Goal: Task Accomplishment & Management: Manage account settings

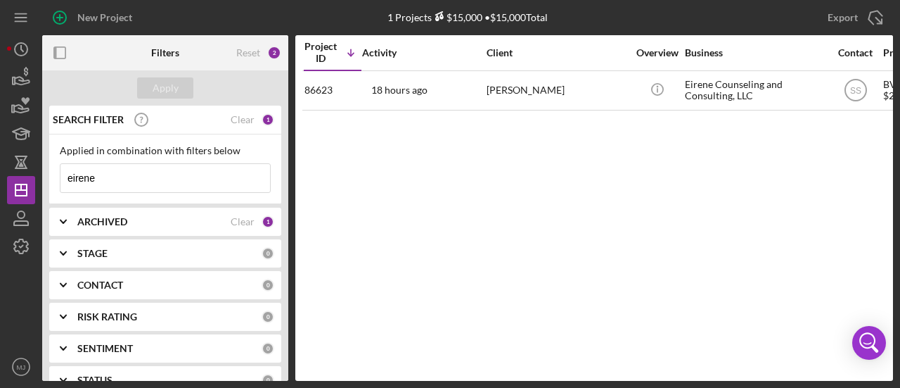
click at [169, 175] on input "eirene" at bounding box center [165, 178] width 210 height 28
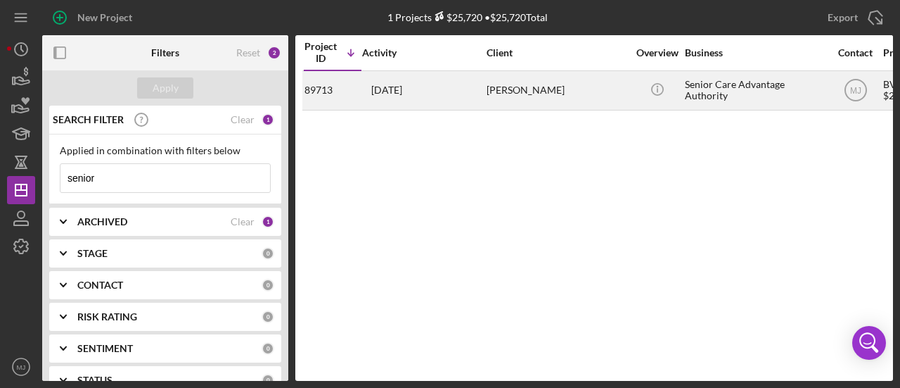
type input "senior"
click at [402, 86] on time "[DATE]" at bounding box center [386, 89] width 31 height 11
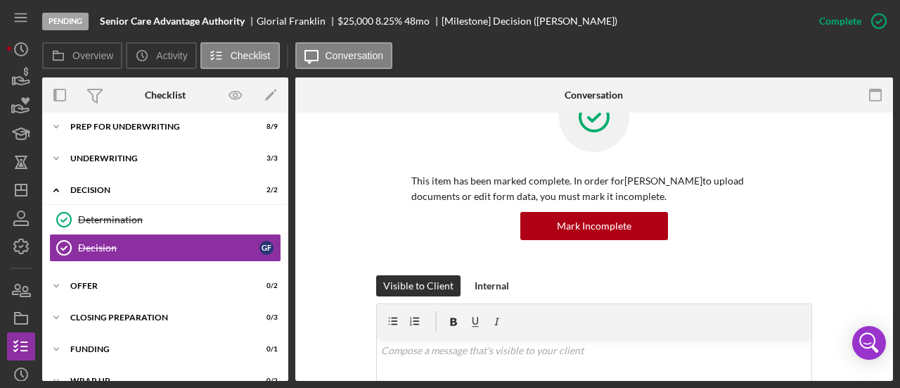
scroll to position [141, 0]
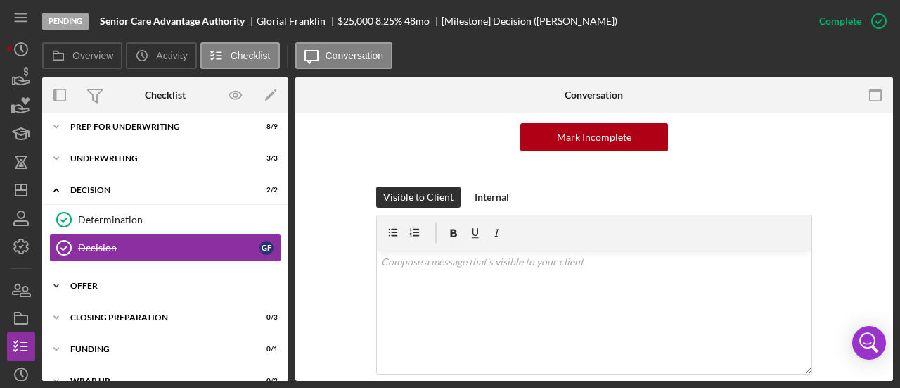
click at [93, 292] on div "Icon/Expander Offer 0 / 2" at bounding box center [165, 286] width 246 height 28
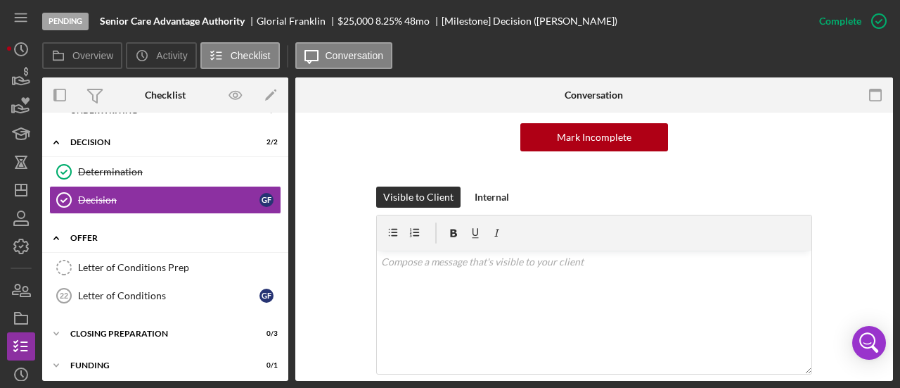
scroll to position [184, 0]
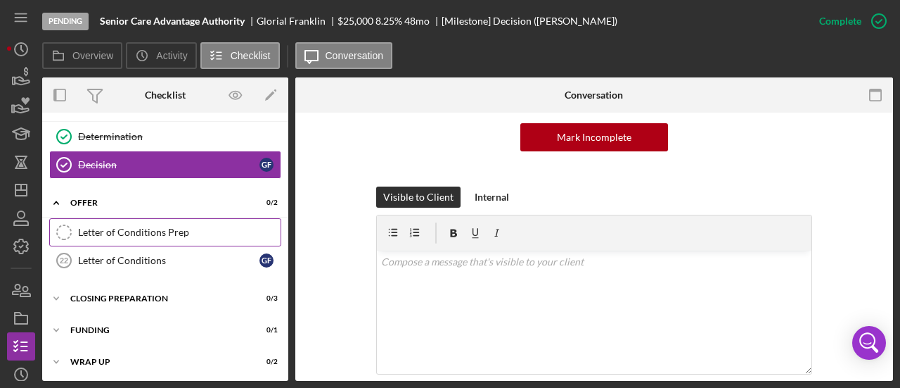
click at [151, 222] on link "Letter of Conditions Prep Letter of Conditions Prep" at bounding box center [165, 232] width 232 height 28
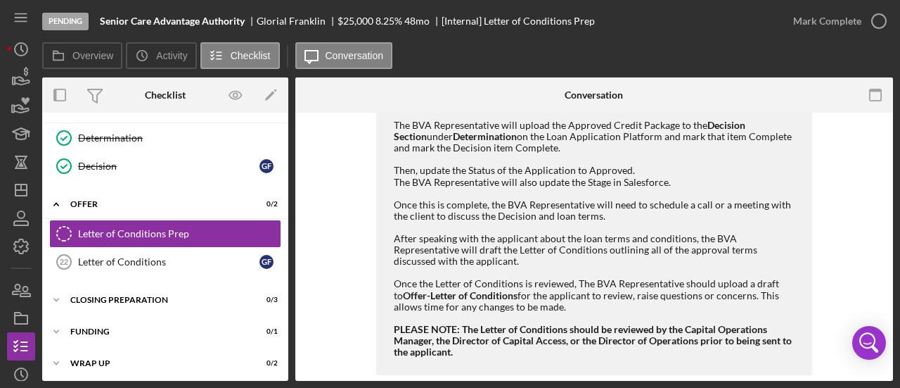
scroll to position [323, 0]
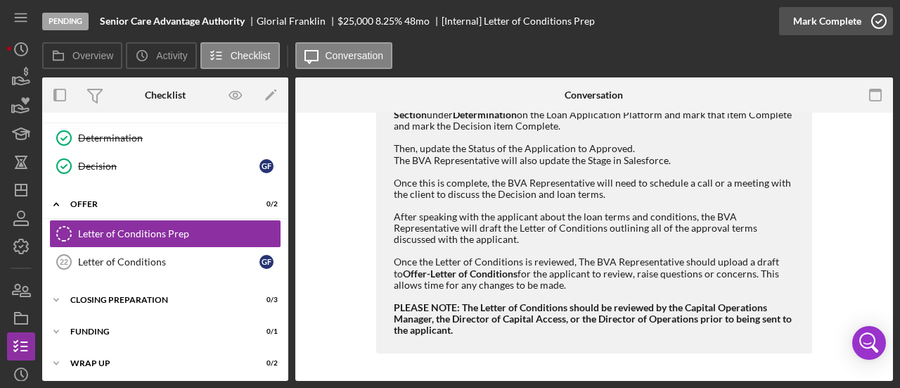
click at [815, 28] on div "Mark Complete" at bounding box center [827, 21] width 68 height 28
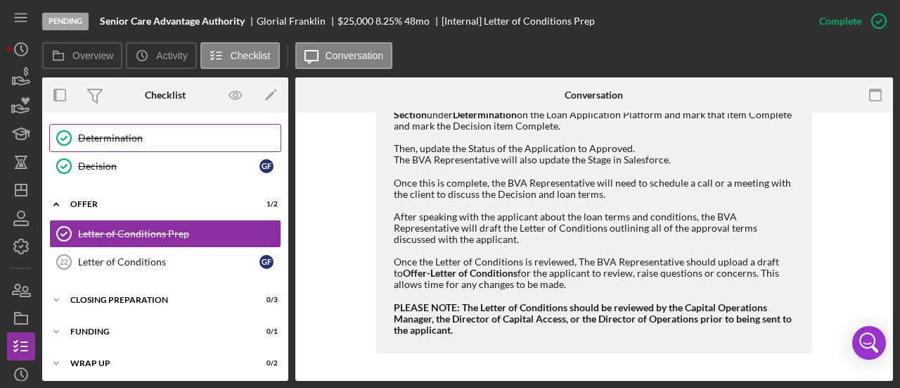
click at [116, 138] on div "Determination" at bounding box center [179, 137] width 203 height 11
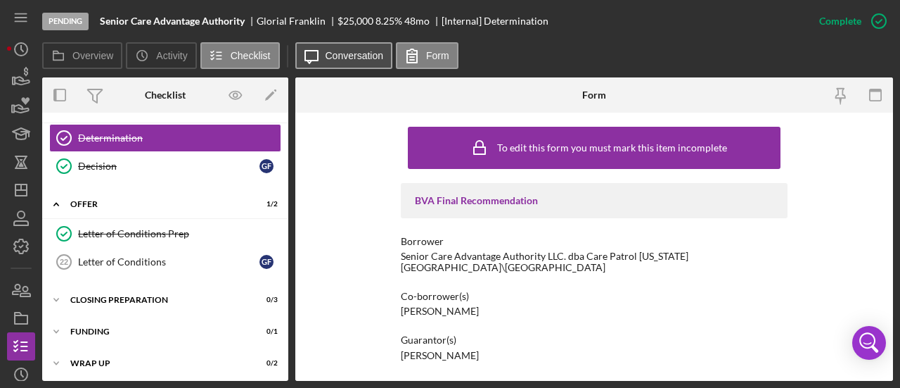
click at [338, 60] on label "Conversation" at bounding box center [355, 55] width 58 height 11
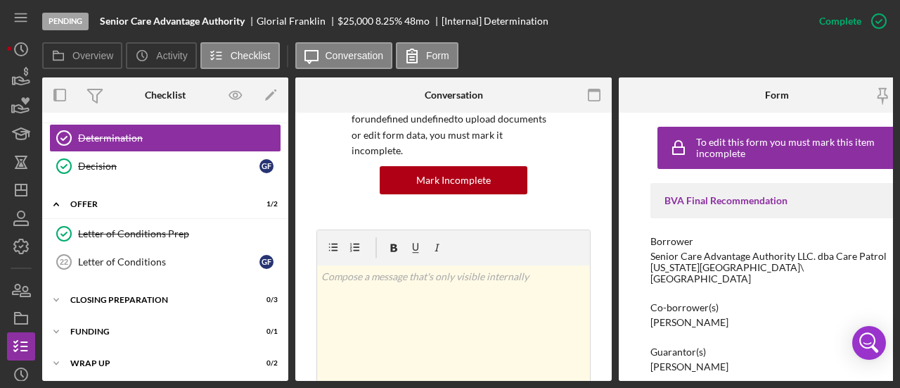
scroll to position [422, 0]
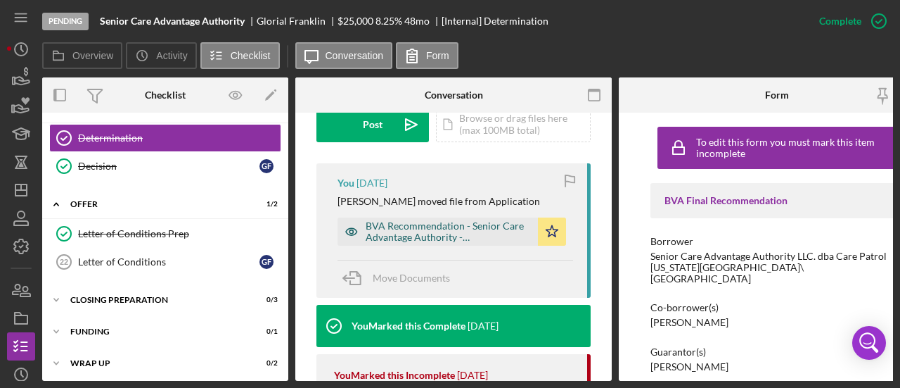
click at [475, 220] on div "BVA Recommendation - Senior Care Advantage Authority - 9.30.2025_encrypted_.pdf" at bounding box center [448, 231] width 165 height 23
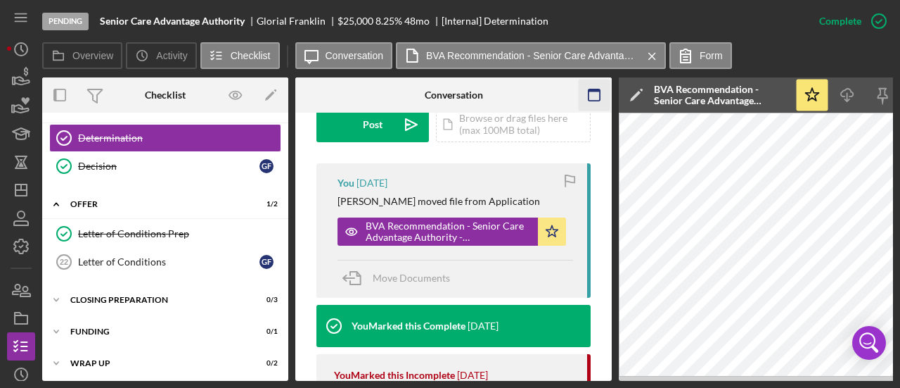
click at [591, 99] on icon "button" at bounding box center [595, 95] width 32 height 32
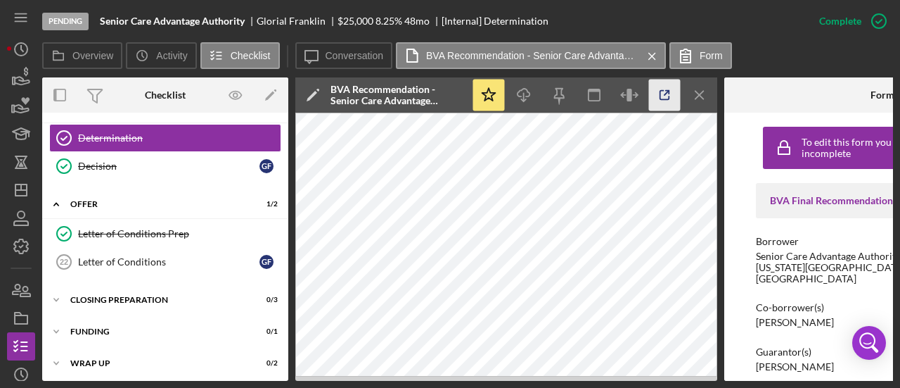
click at [665, 95] on line "button" at bounding box center [667, 93] width 4 height 4
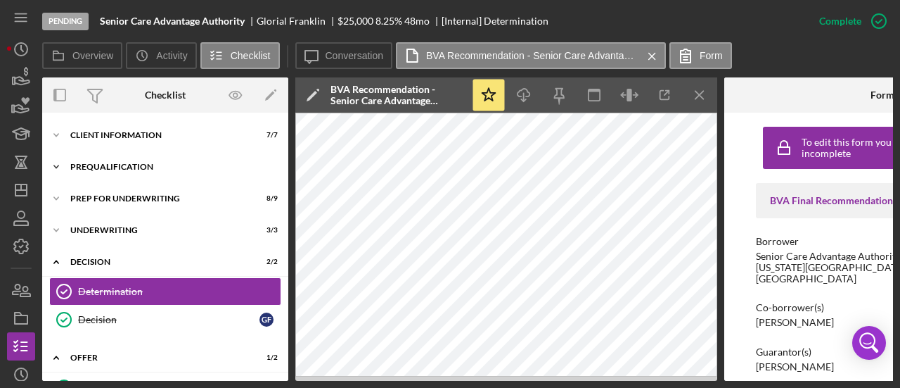
scroll to position [0, 0]
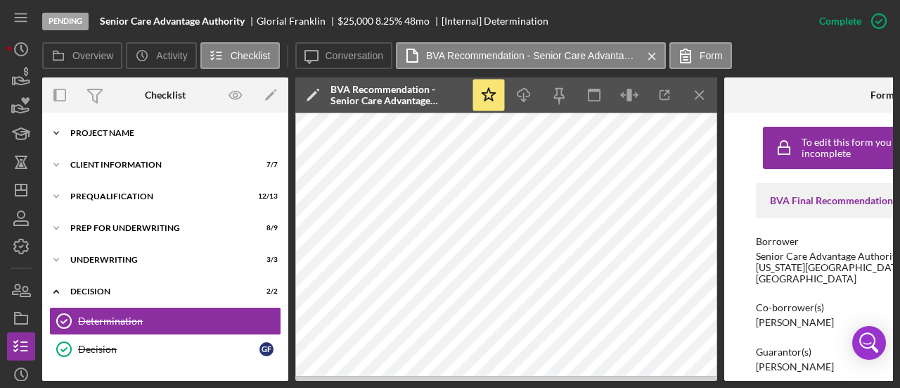
click at [111, 129] on div "Project Name" at bounding box center [170, 133] width 200 height 8
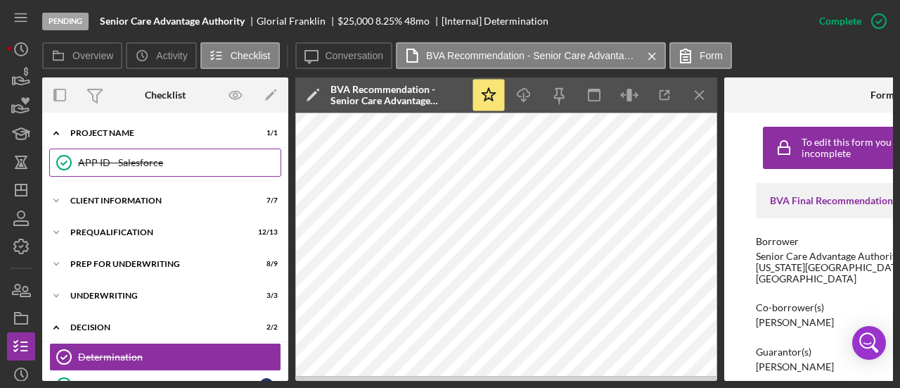
click at [103, 157] on div "APP ID - Salesforce" at bounding box center [179, 162] width 203 height 11
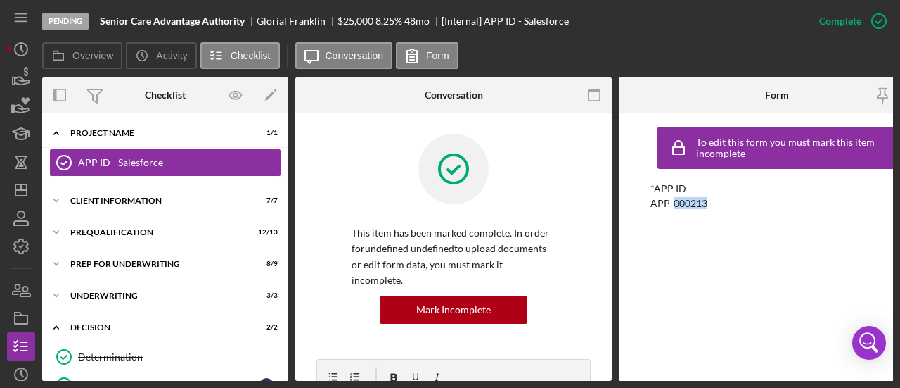
drag, startPoint x: 715, startPoint y: 206, endPoint x: 673, endPoint y: 205, distance: 42.2
click at [673, 205] on div "*APP ID APP-000213" at bounding box center [777, 196] width 253 height 26
copy div "000213"
click at [124, 199] on div "Client Information" at bounding box center [170, 200] width 200 height 8
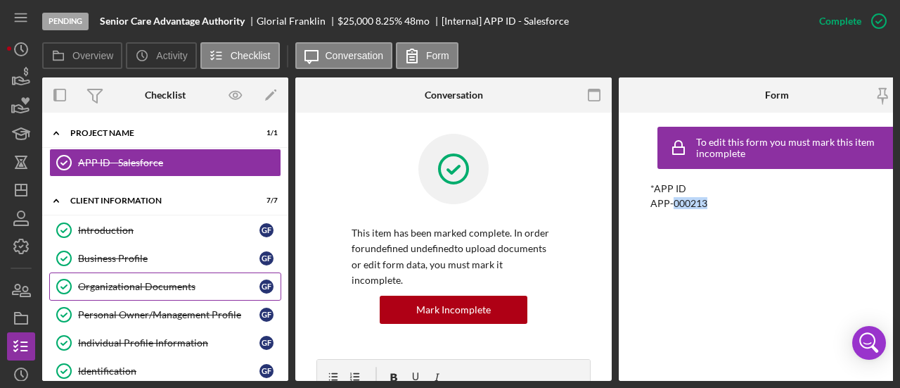
click at [131, 286] on div "Organizational Documents" at bounding box center [168, 286] width 181 height 11
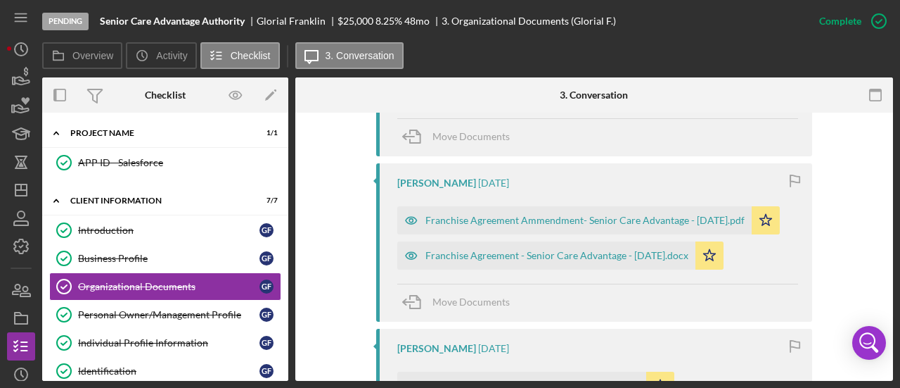
scroll to position [774, 0]
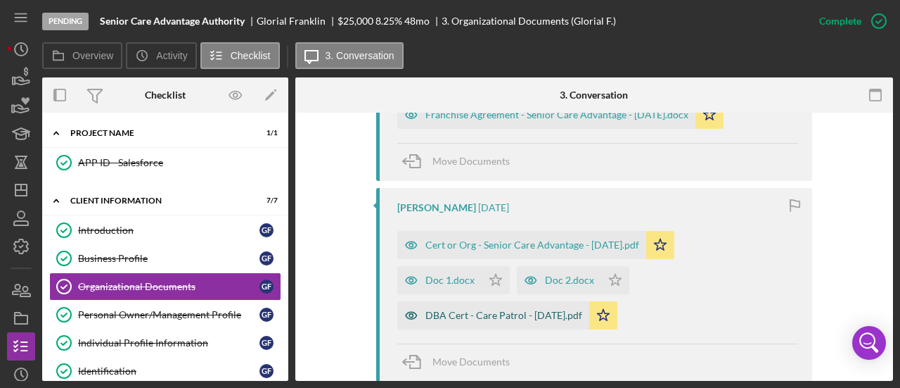
click at [462, 312] on div "DBA Cert - Care Patrol - 5.01.2024.pdf" at bounding box center [504, 314] width 157 height 11
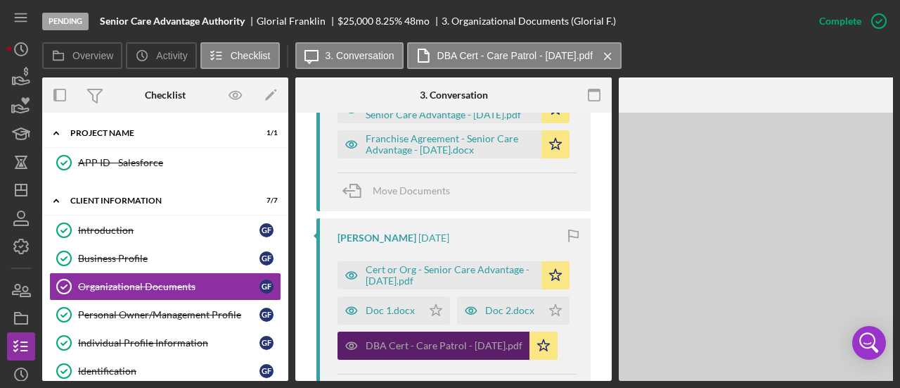
scroll to position [803, 0]
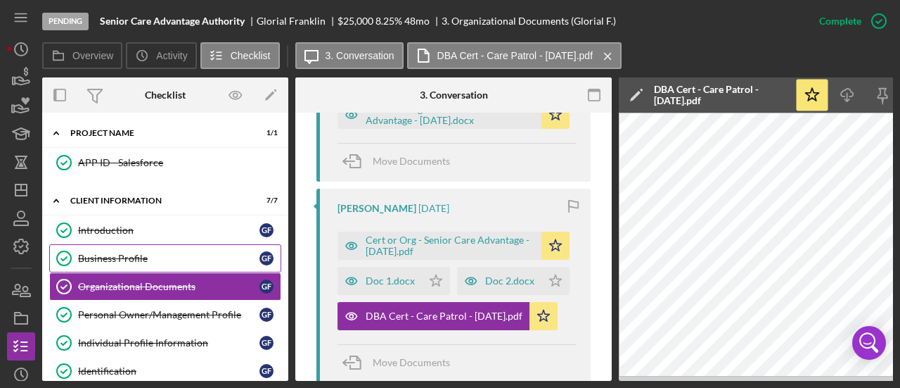
click at [98, 257] on div "Business Profile" at bounding box center [168, 258] width 181 height 11
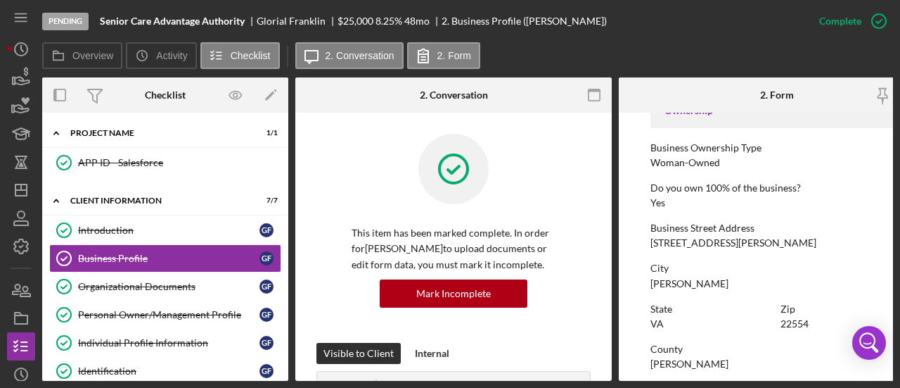
scroll to position [563, 0]
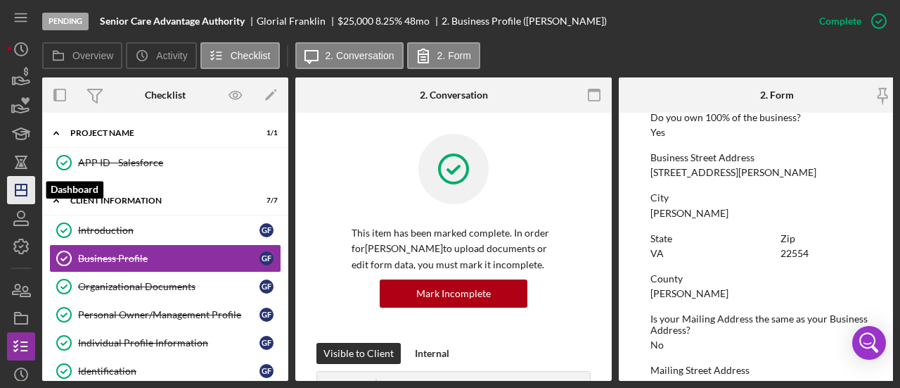
click at [9, 197] on icon "Icon/Dashboard" at bounding box center [21, 189] width 35 height 35
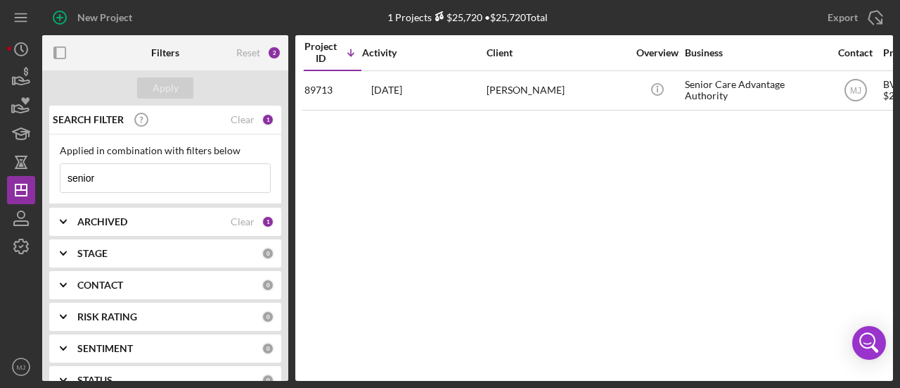
click at [146, 175] on input "senior" at bounding box center [165, 178] width 210 height 28
type input "s"
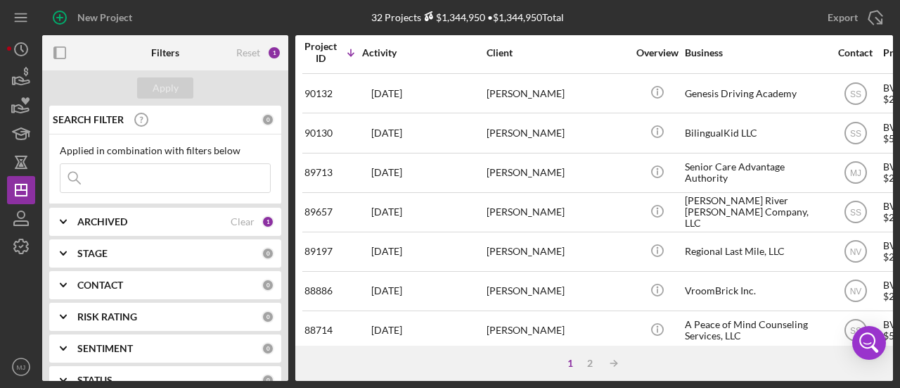
scroll to position [717, 0]
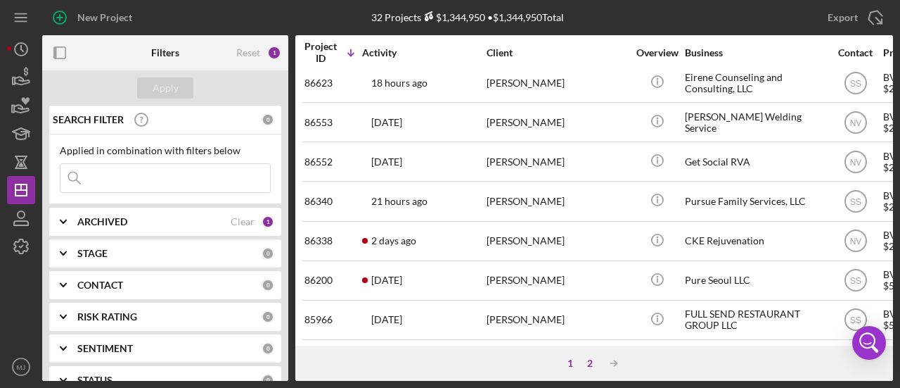
click at [589, 361] on div "2" at bounding box center [590, 362] width 20 height 11
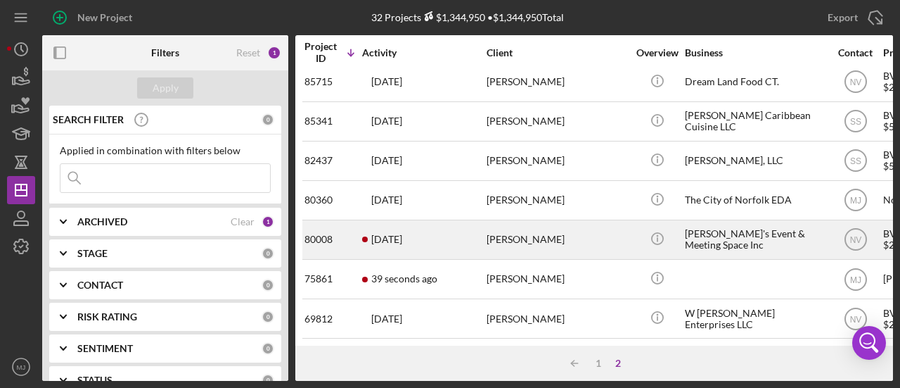
scroll to position [15, 0]
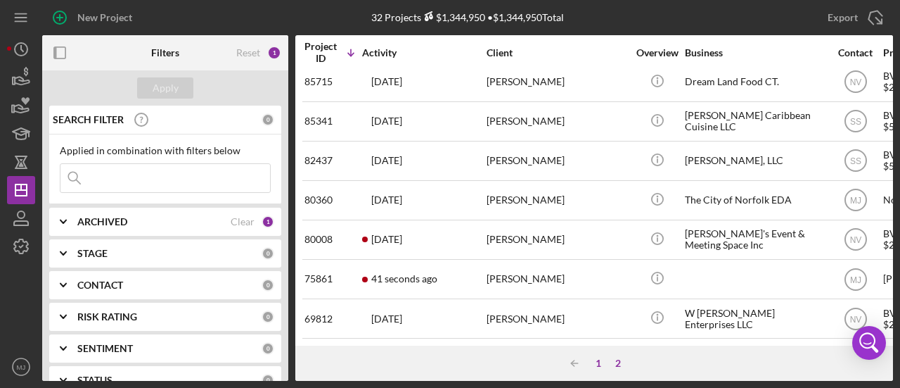
click at [592, 361] on div "1" at bounding box center [599, 362] width 20 height 11
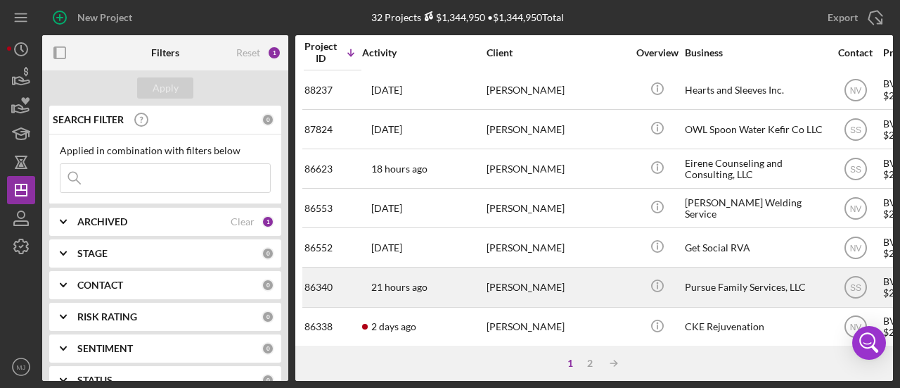
scroll to position [717, 0]
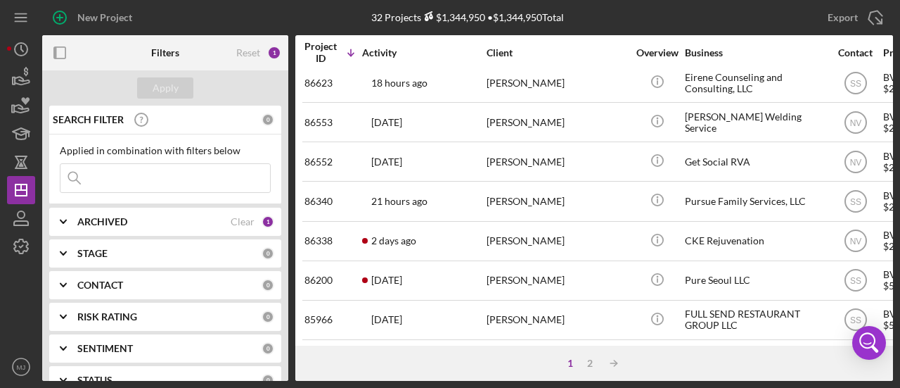
click at [191, 178] on input at bounding box center [165, 178] width 210 height 28
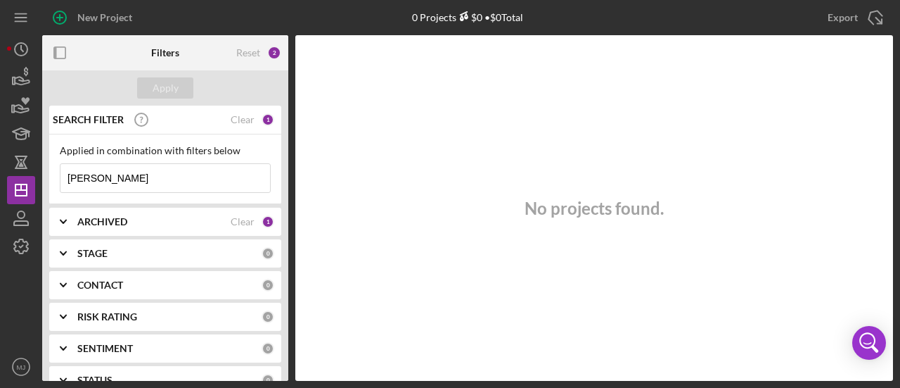
scroll to position [141, 0]
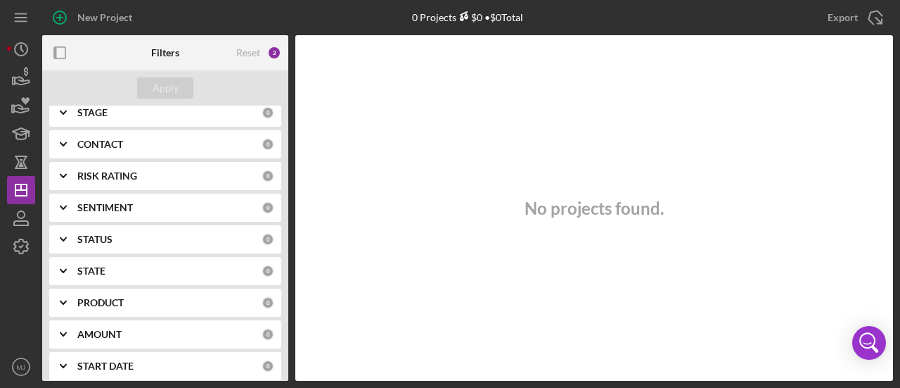
type input "[PERSON_NAME]"
click at [129, 303] on div "PRODUCT" at bounding box center [169, 302] width 184 height 11
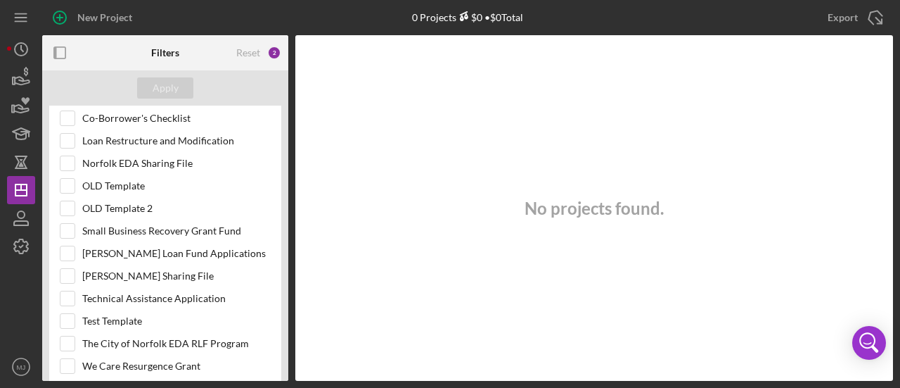
scroll to position [633, 0]
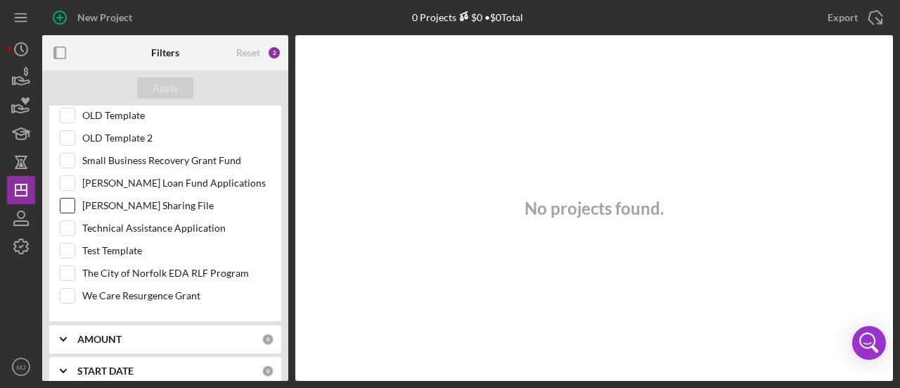
click at [107, 198] on label "[PERSON_NAME] Sharing File" at bounding box center [176, 205] width 189 height 14
click at [75, 198] on input "[PERSON_NAME] Sharing File" at bounding box center [67, 205] width 14 height 14
click at [159, 79] on div "Apply" at bounding box center [166, 87] width 26 height 21
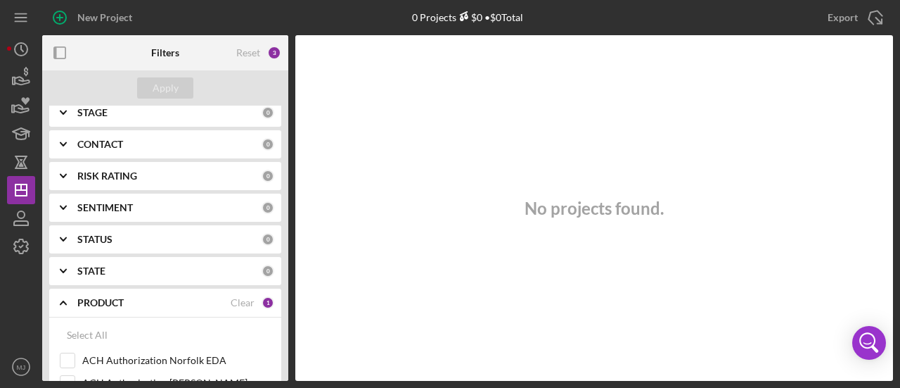
scroll to position [0, 0]
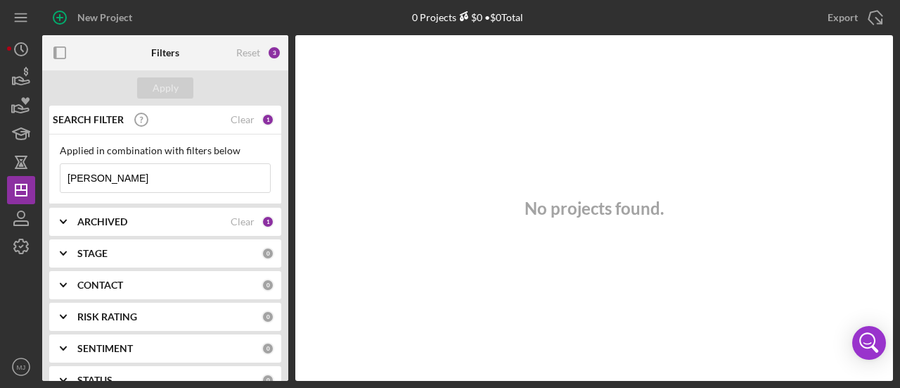
click at [114, 178] on input "[PERSON_NAME]" at bounding box center [165, 178] width 210 height 28
click at [179, 222] on div "ARCHIVED" at bounding box center [153, 221] width 153 height 11
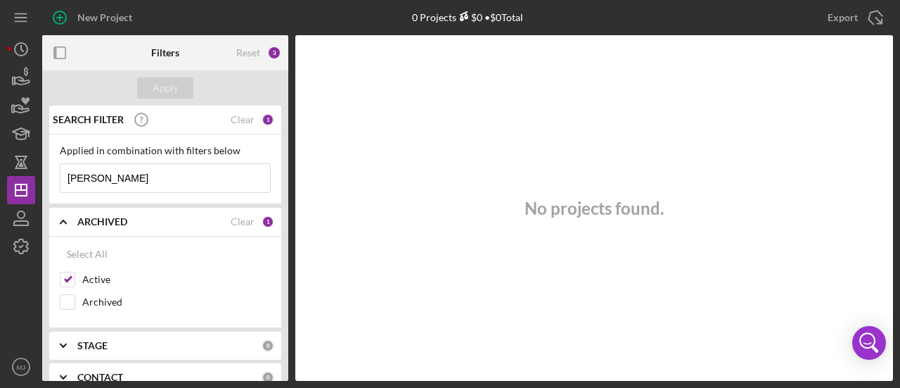
click at [179, 222] on div "ARCHIVED" at bounding box center [153, 221] width 153 height 11
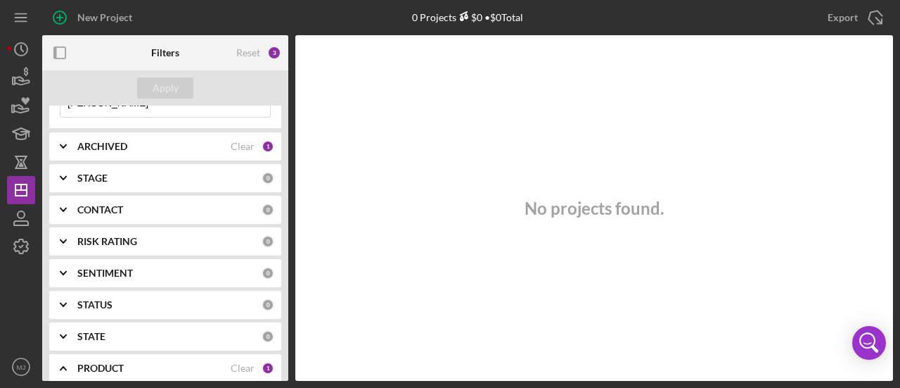
scroll to position [70, 0]
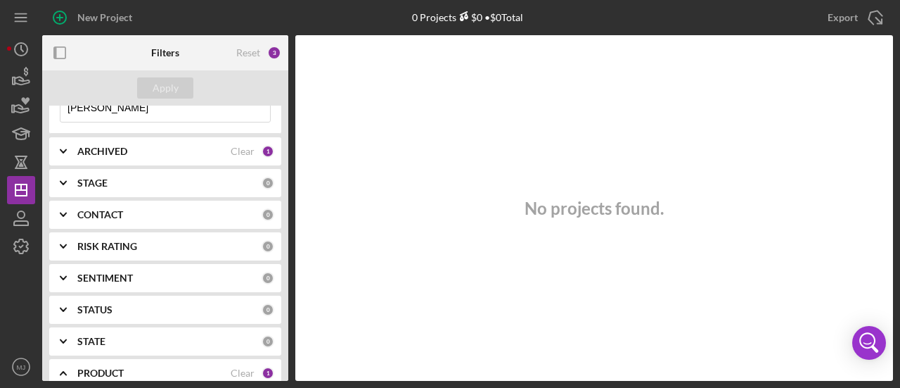
click at [94, 209] on b "CONTACT" at bounding box center [100, 214] width 46 height 11
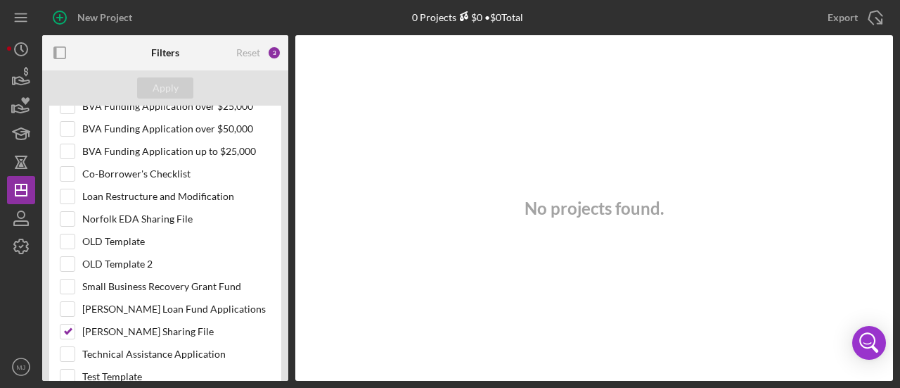
scroll to position [935, 0]
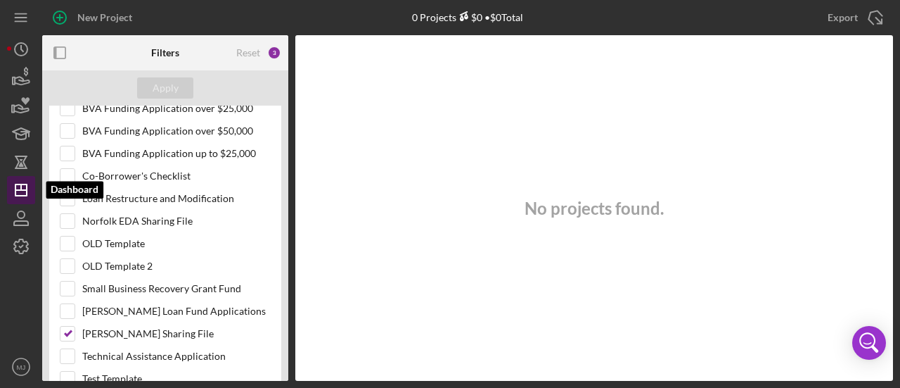
click at [13, 188] on icon "Icon/Dashboard" at bounding box center [21, 189] width 35 height 35
click at [75, 326] on div at bounding box center [67, 333] width 15 height 15
click at [70, 326] on input "[PERSON_NAME] Sharing File" at bounding box center [67, 333] width 14 height 14
checkbox input "false"
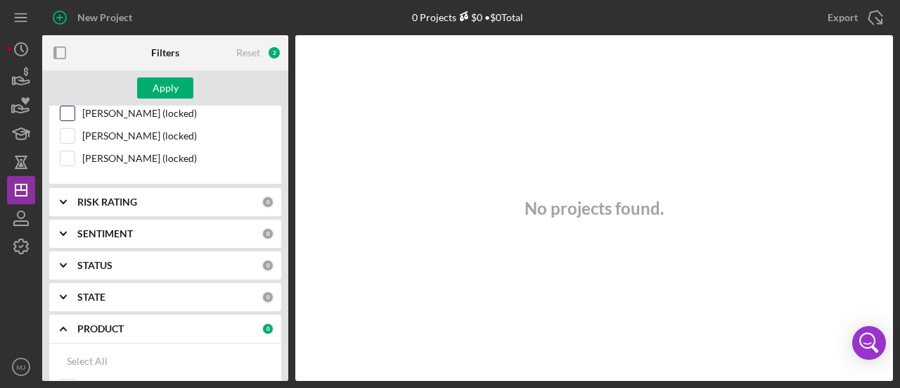
scroll to position [513, 0]
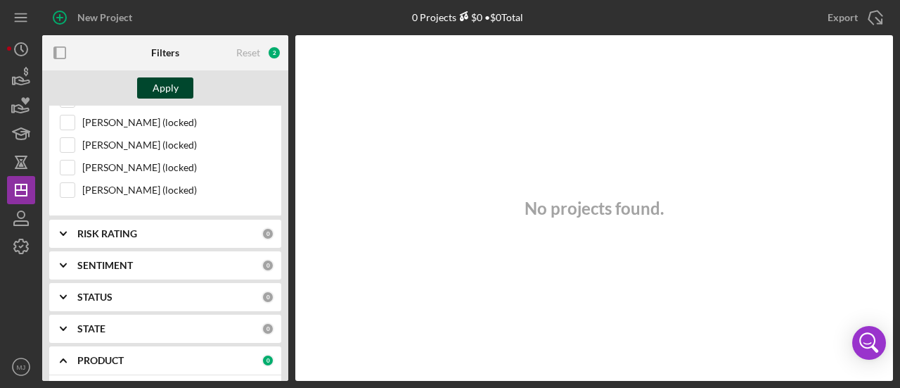
click at [179, 87] on button "Apply" at bounding box center [165, 87] width 56 height 21
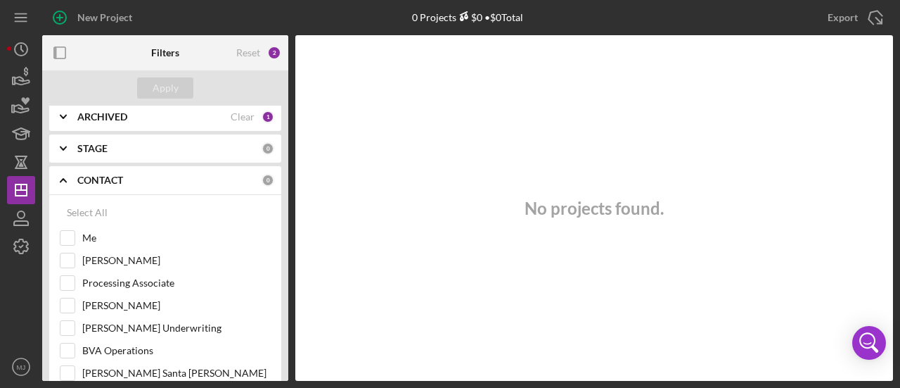
scroll to position [0, 0]
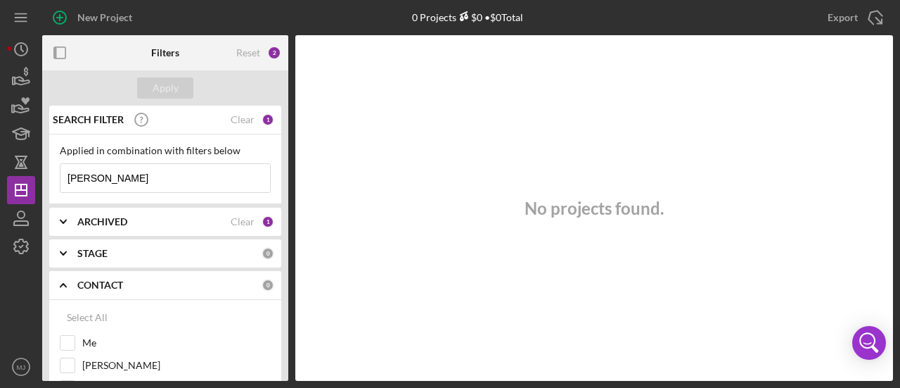
click at [164, 179] on input "[PERSON_NAME]" at bounding box center [165, 178] width 210 height 28
click at [164, 178] on input "[PERSON_NAME]" at bounding box center [165, 178] width 210 height 28
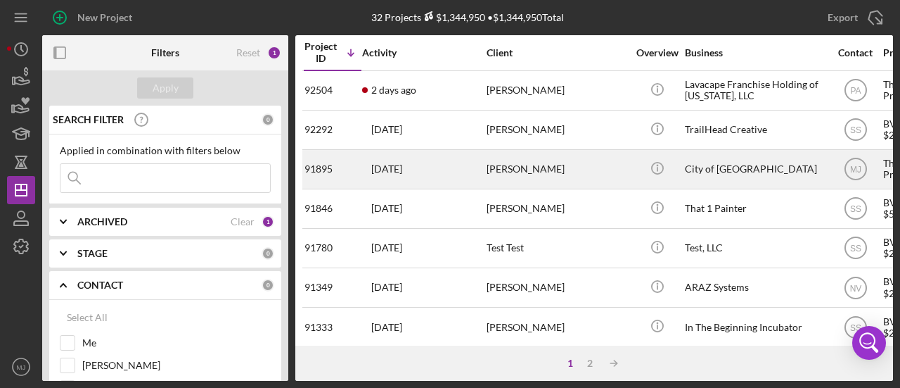
click at [621, 171] on div "[PERSON_NAME]" at bounding box center [557, 169] width 141 height 37
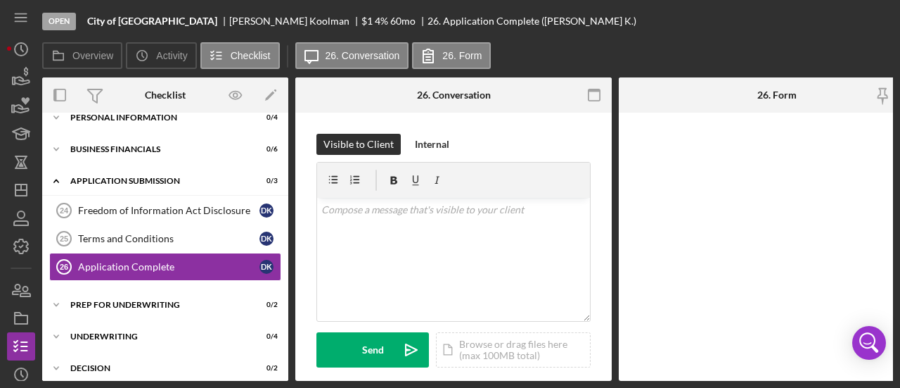
scroll to position [160, 0]
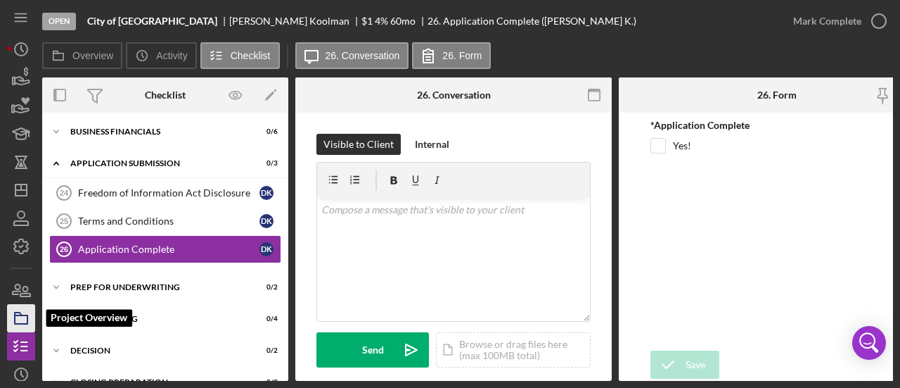
click at [20, 311] on icon "button" at bounding box center [21, 317] width 35 height 35
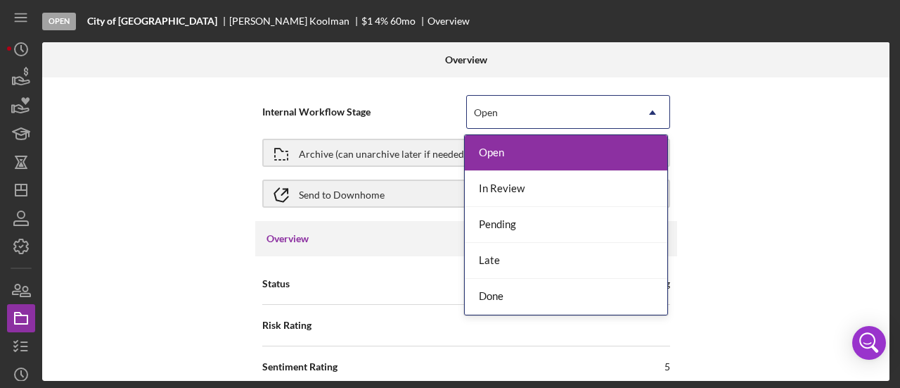
click at [482, 115] on div "Open" at bounding box center [486, 112] width 24 height 11
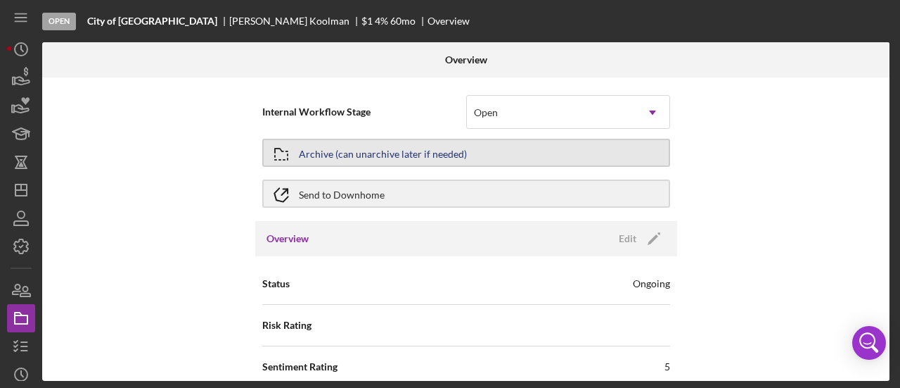
click at [460, 145] on div "Archive (can unarchive later if needed)" at bounding box center [383, 152] width 168 height 25
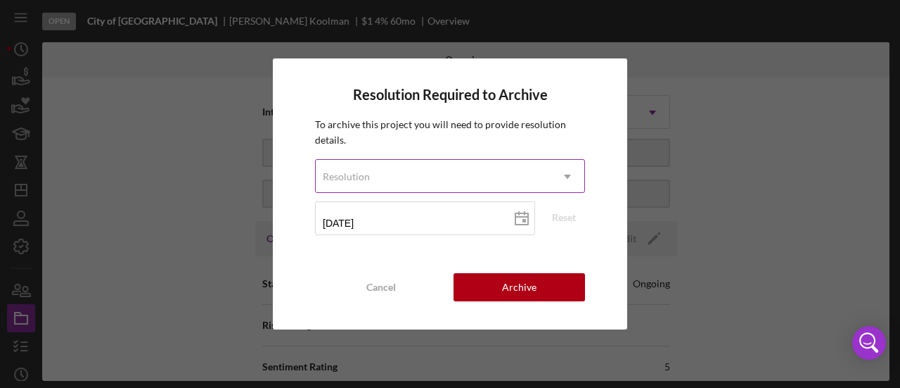
click at [445, 170] on div "Resolution" at bounding box center [433, 176] width 235 height 32
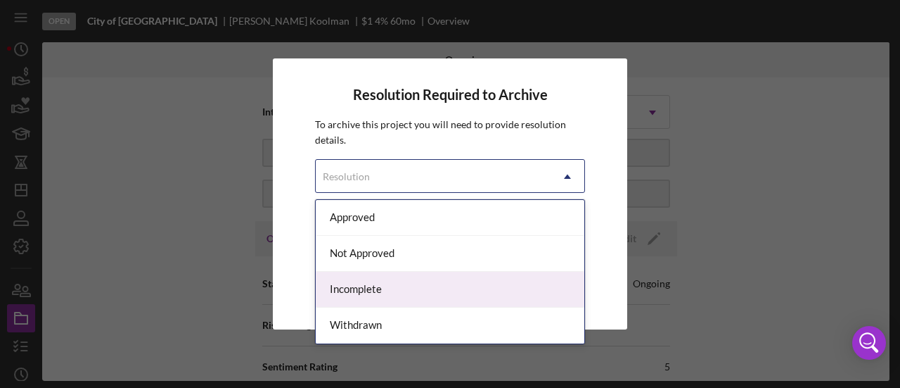
click at [373, 282] on div "Incomplete" at bounding box center [450, 290] width 269 height 36
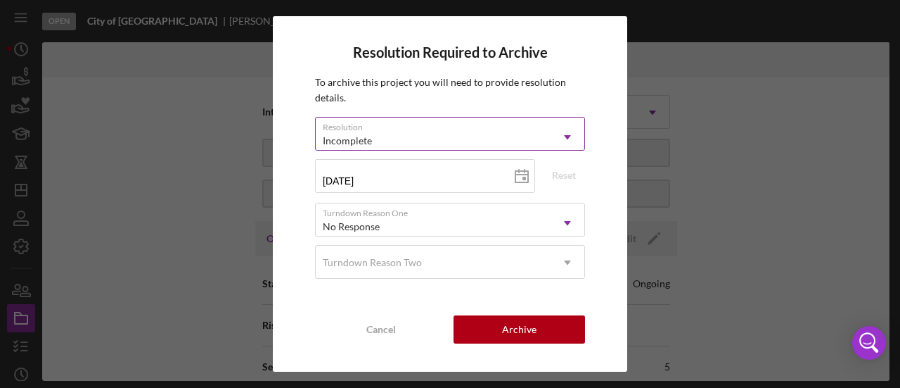
click at [423, 134] on div "Incomplete" at bounding box center [433, 141] width 235 height 32
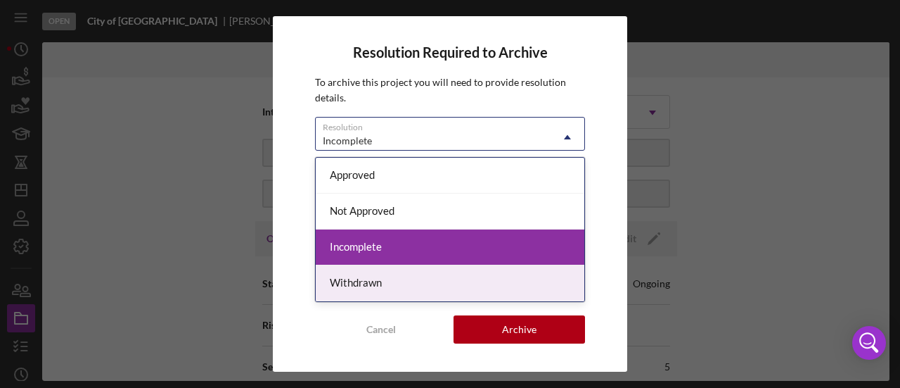
click at [393, 266] on div "Withdrawn" at bounding box center [450, 283] width 269 height 36
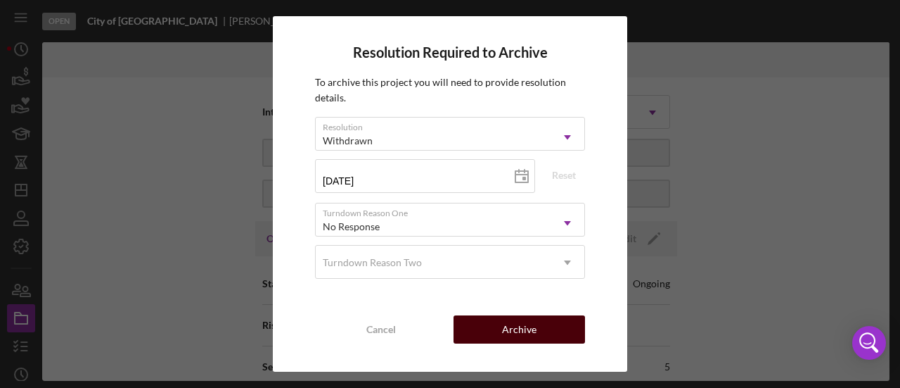
click at [495, 331] on button "Archive" at bounding box center [520, 329] width 132 height 28
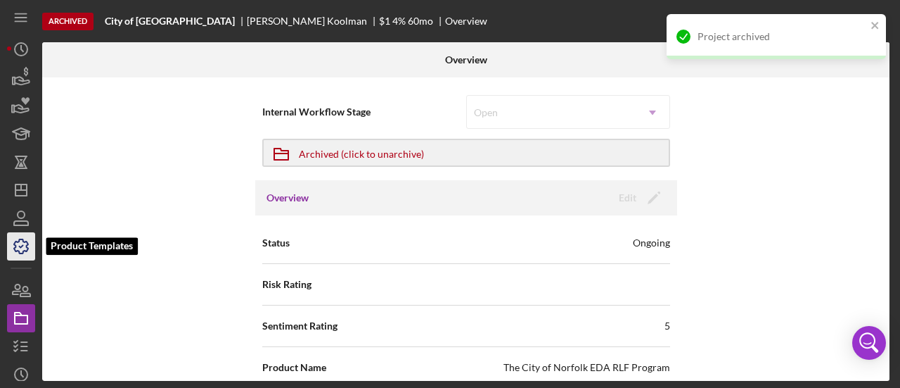
click at [16, 241] on icon "button" at bounding box center [21, 246] width 14 height 14
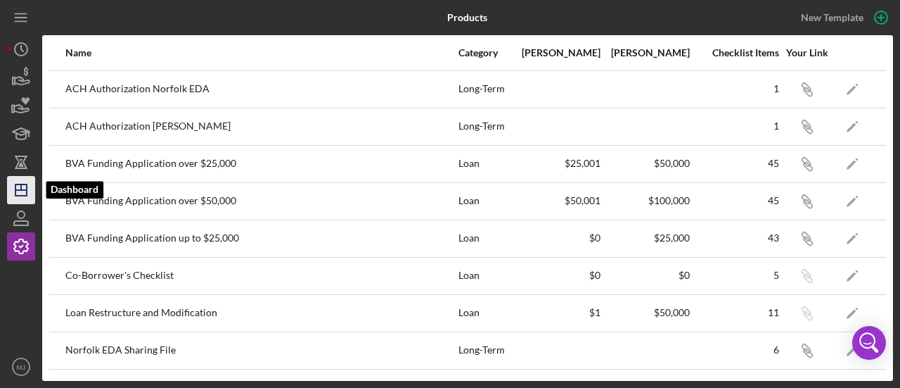
click at [20, 196] on icon "Icon/Dashboard" at bounding box center [21, 189] width 35 height 35
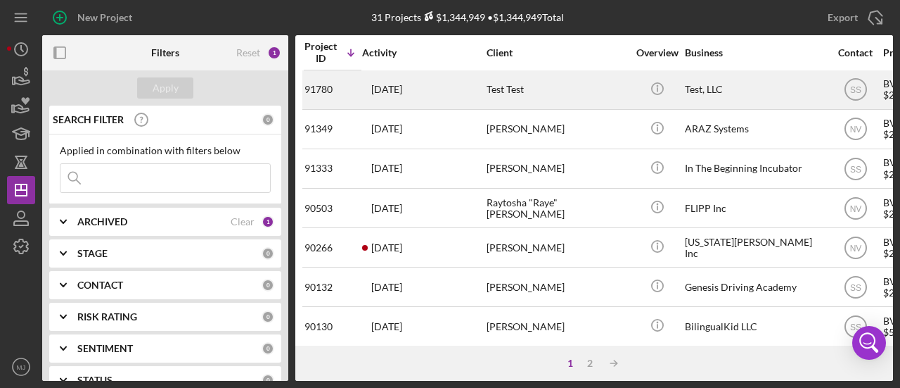
scroll to position [141, 0]
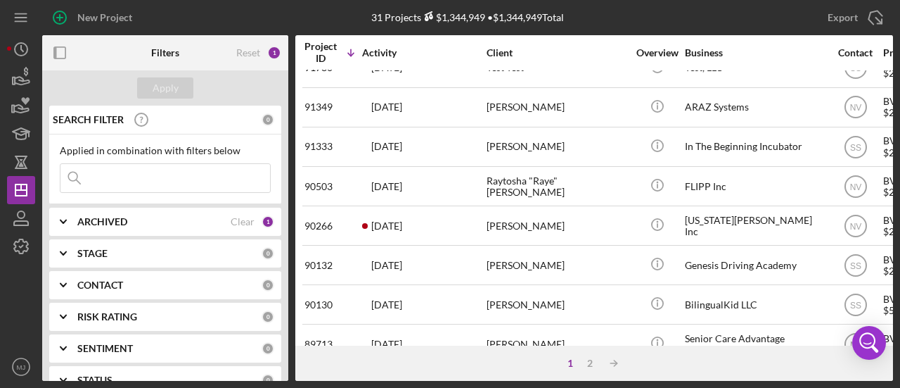
click at [107, 188] on input at bounding box center [165, 178] width 210 height 28
type input "senior"
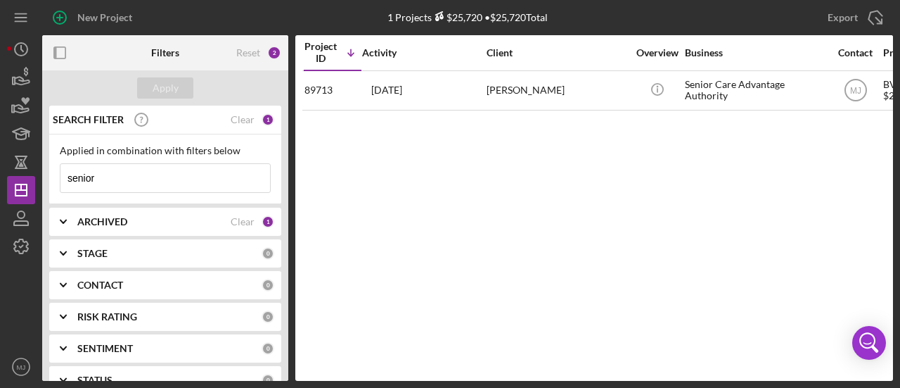
scroll to position [0, 0]
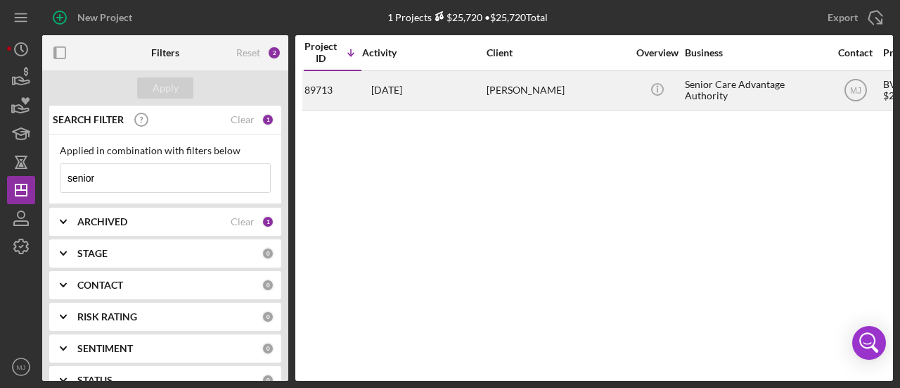
click at [402, 92] on time "[DATE]" at bounding box center [386, 89] width 31 height 11
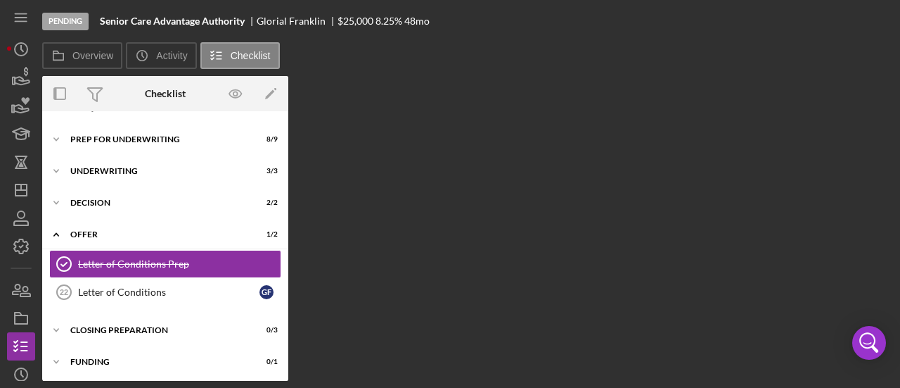
scroll to position [104, 0]
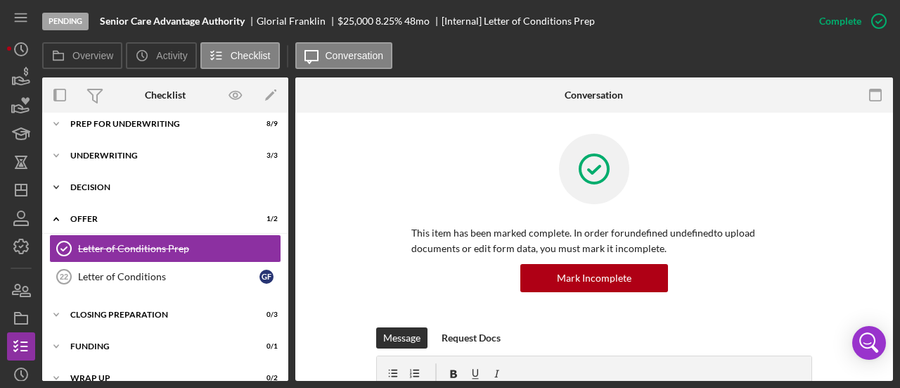
click at [84, 185] on div "Decision" at bounding box center [170, 187] width 200 height 8
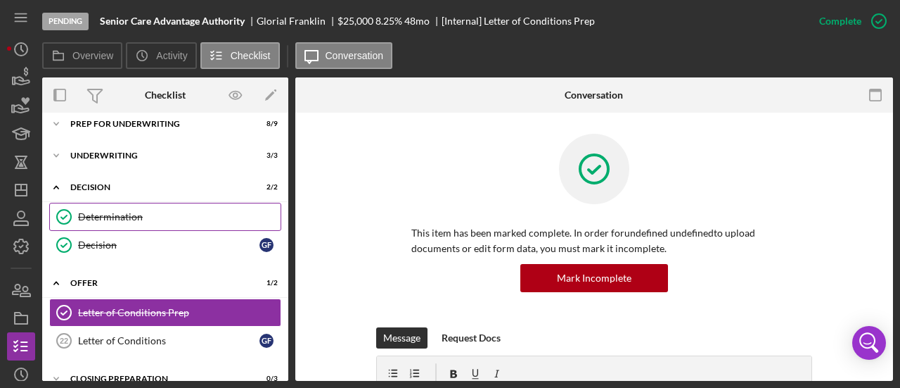
click at [92, 217] on div "Determination" at bounding box center [179, 216] width 203 height 11
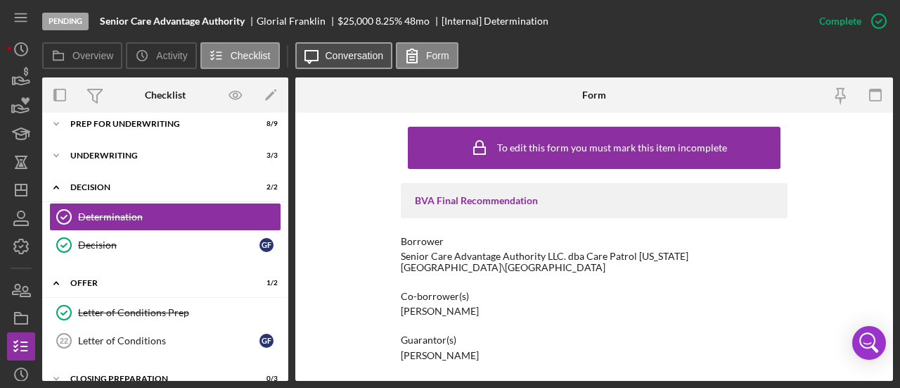
click at [350, 57] on label "Conversation" at bounding box center [355, 55] width 58 height 11
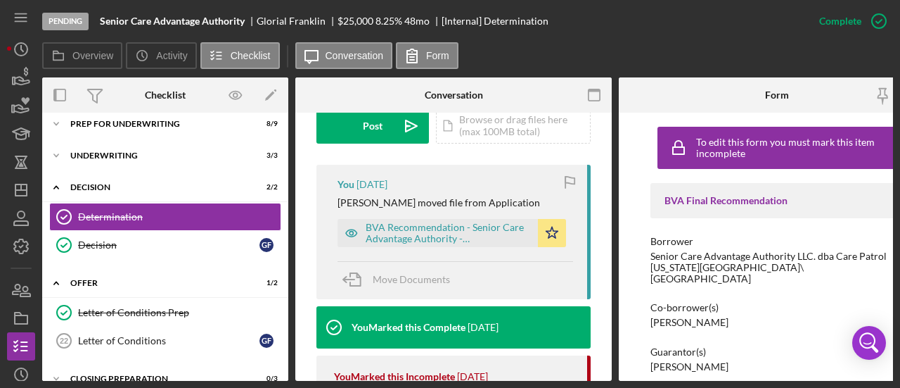
scroll to position [422, 0]
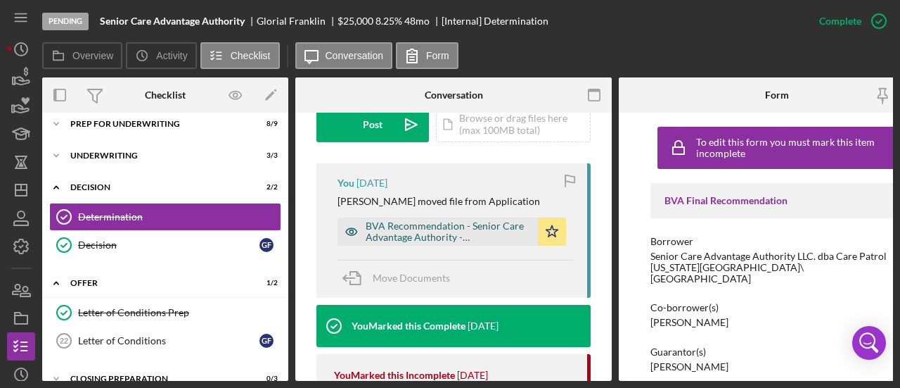
click at [449, 220] on div "BVA Recommendation - Senior Care Advantage Authority - 9.30.2025_encrypted_.pdf" at bounding box center [448, 231] width 165 height 23
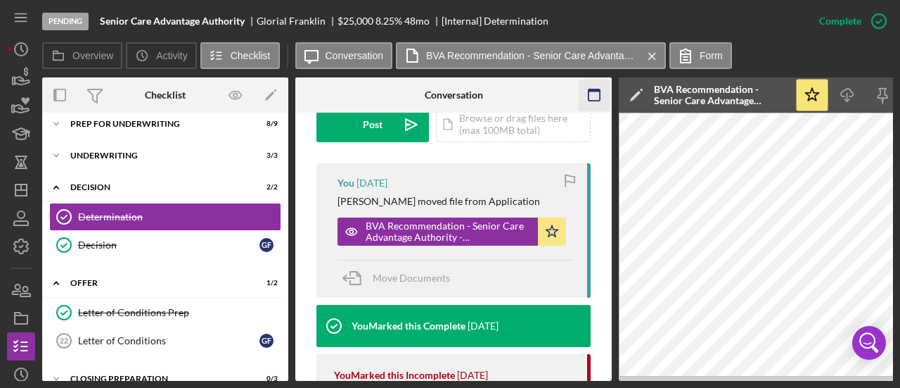
click at [589, 96] on icon "button" at bounding box center [595, 95] width 32 height 32
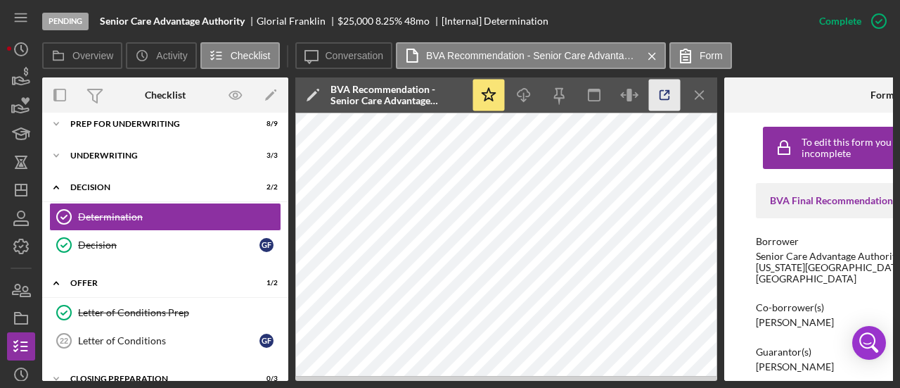
click at [666, 98] on icon "button" at bounding box center [665, 95] width 32 height 32
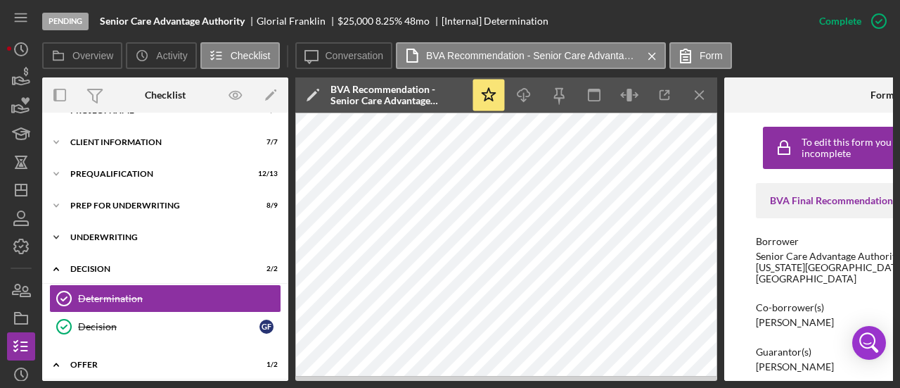
scroll to position [0, 0]
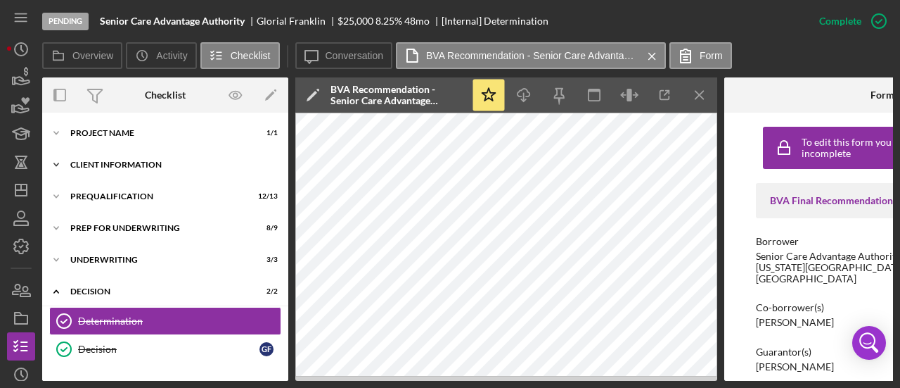
click at [140, 163] on div "Client Information" at bounding box center [170, 164] width 200 height 8
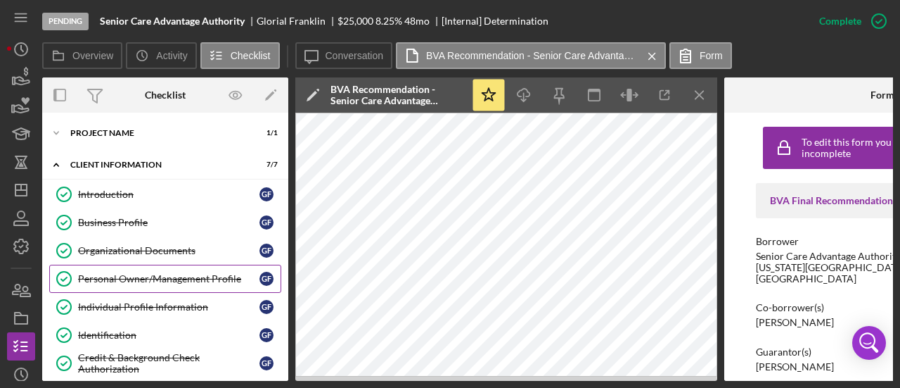
click at [160, 278] on div "Personal Owner/Management Profile" at bounding box center [168, 278] width 181 height 11
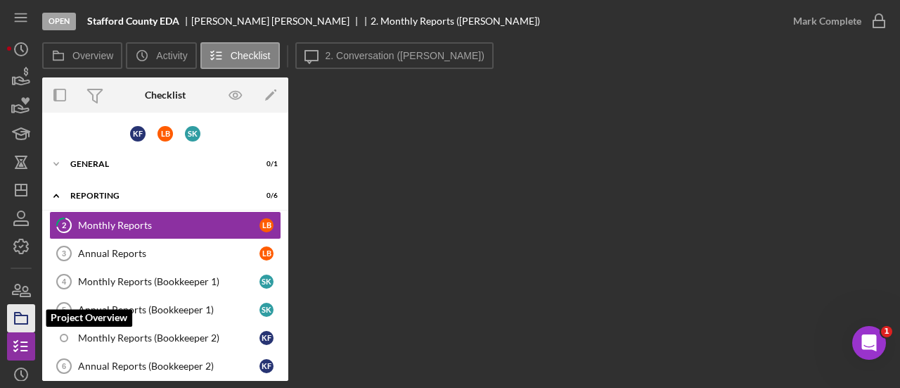
click at [24, 315] on rect "button" at bounding box center [21, 319] width 13 height 8
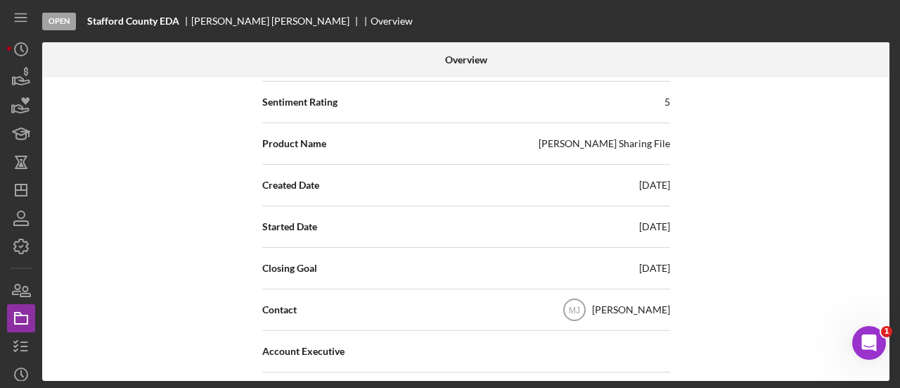
scroll to position [281, 0]
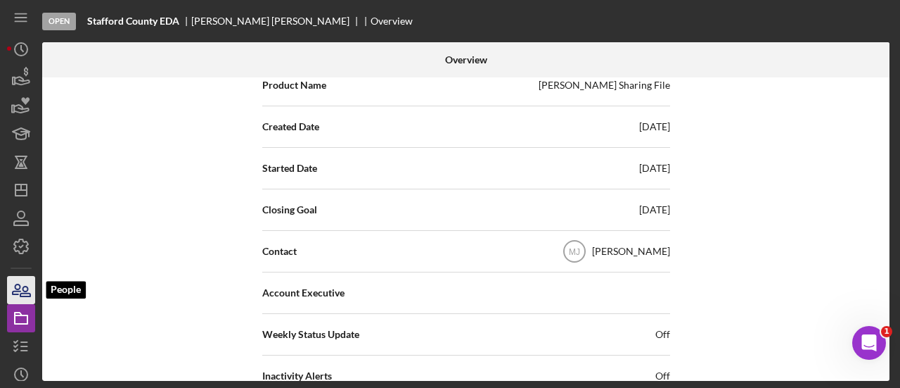
click at [25, 301] on icon "button" at bounding box center [21, 289] width 35 height 35
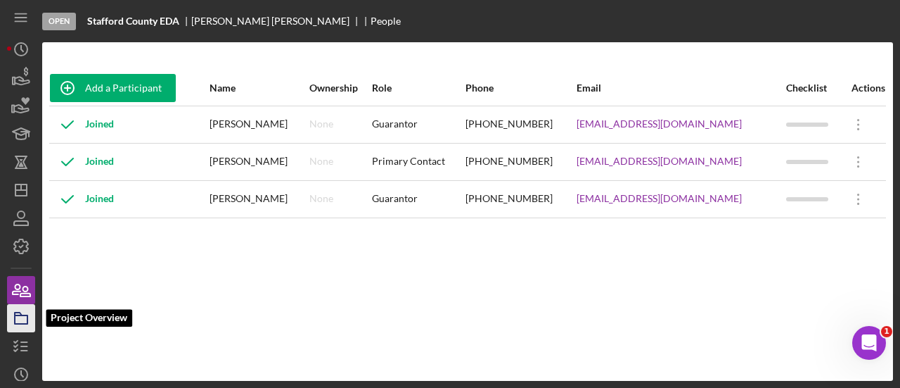
click at [20, 323] on rect "button" at bounding box center [21, 319] width 13 height 8
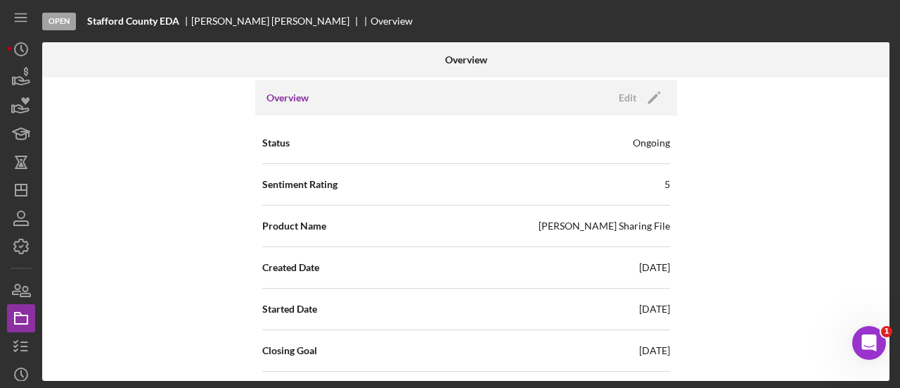
scroll to position [422, 0]
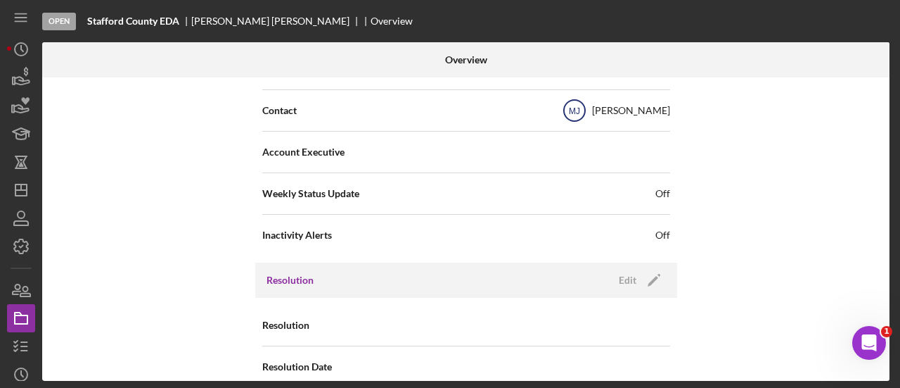
click at [589, 117] on icon "MJ" at bounding box center [574, 110] width 35 height 35
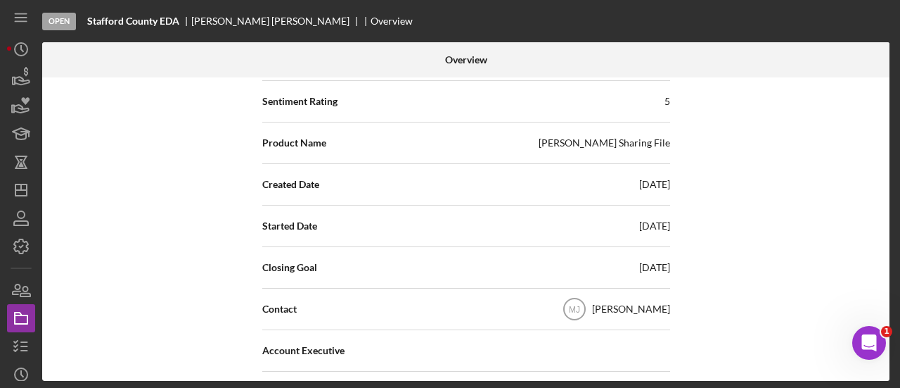
scroll to position [70, 0]
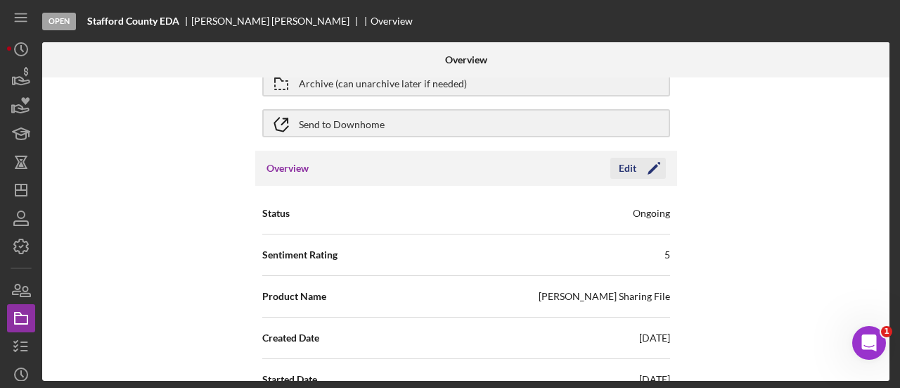
click at [656, 168] on icon "Icon/Edit" at bounding box center [654, 168] width 35 height 35
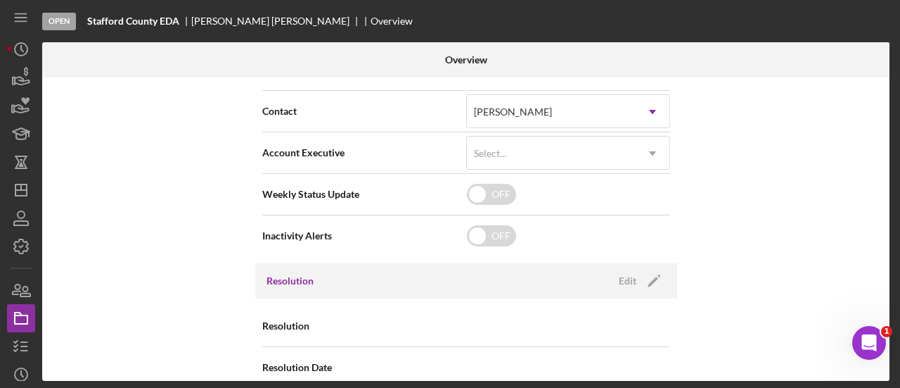
scroll to position [422, 0]
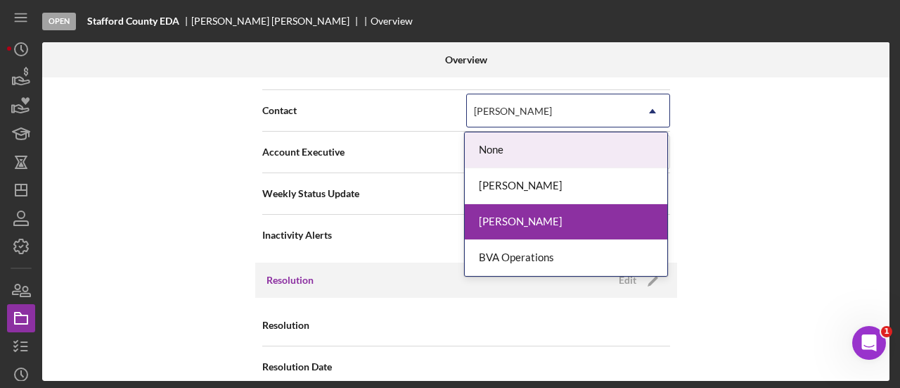
click at [616, 115] on div "[PERSON_NAME]" at bounding box center [551, 111] width 169 height 32
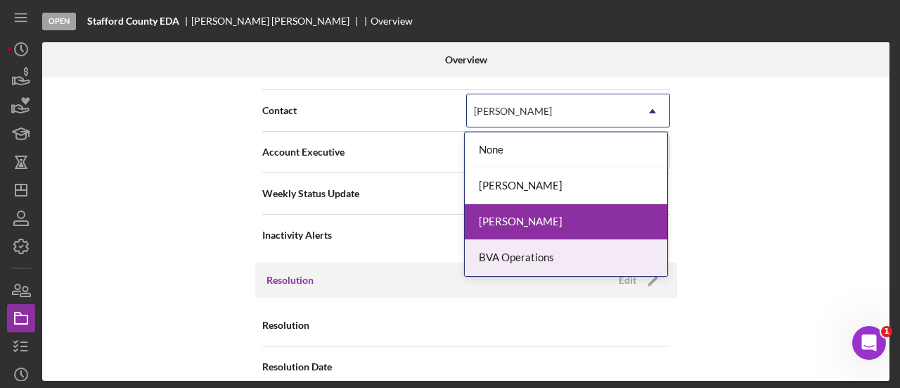
click at [542, 260] on div "BVA Operations" at bounding box center [566, 258] width 203 height 36
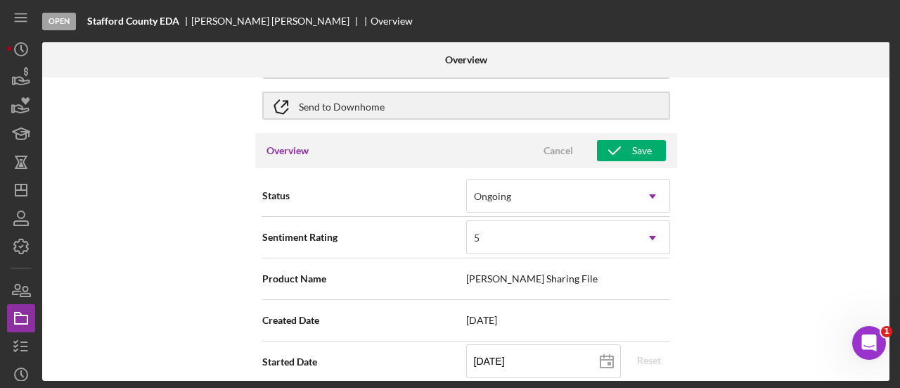
scroll to position [18, 0]
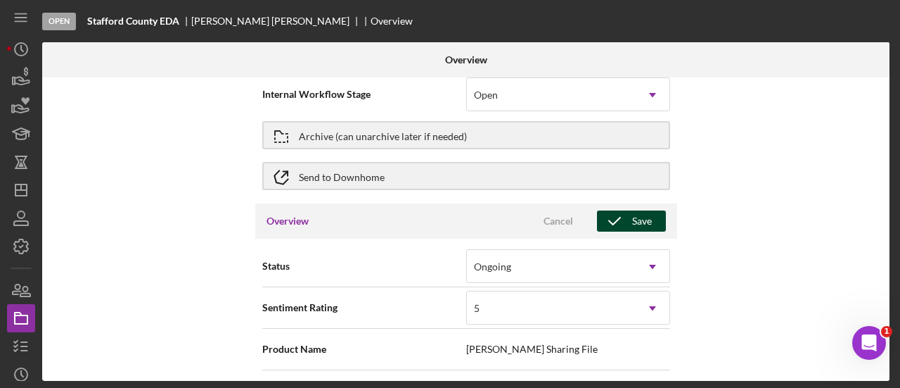
click at [625, 223] on icon "button" at bounding box center [614, 220] width 35 height 35
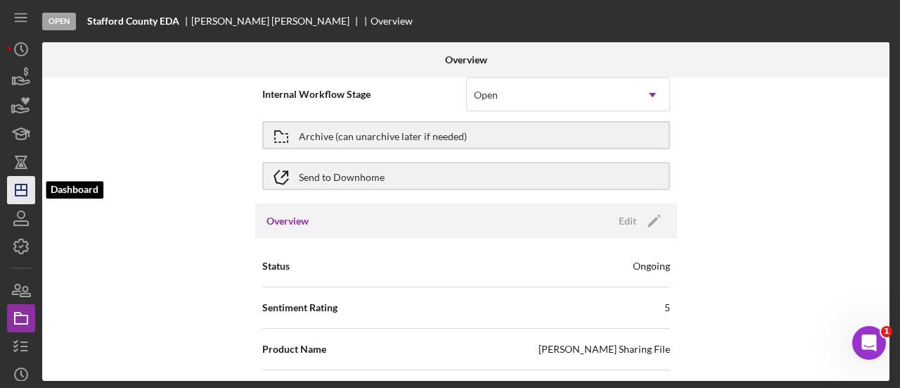
click at [12, 192] on icon "Icon/Dashboard" at bounding box center [21, 189] width 35 height 35
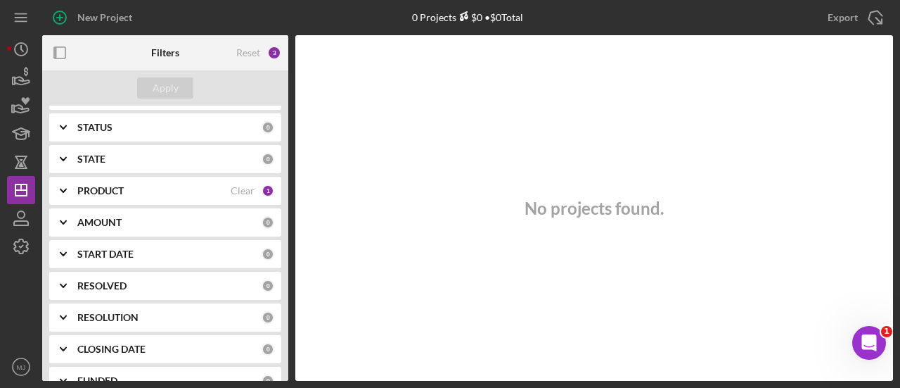
scroll to position [237, 0]
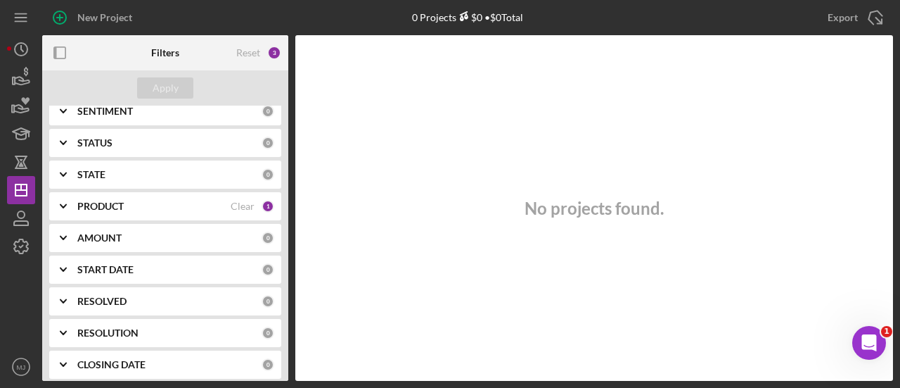
click at [150, 205] on div "PRODUCT" at bounding box center [153, 205] width 153 height 11
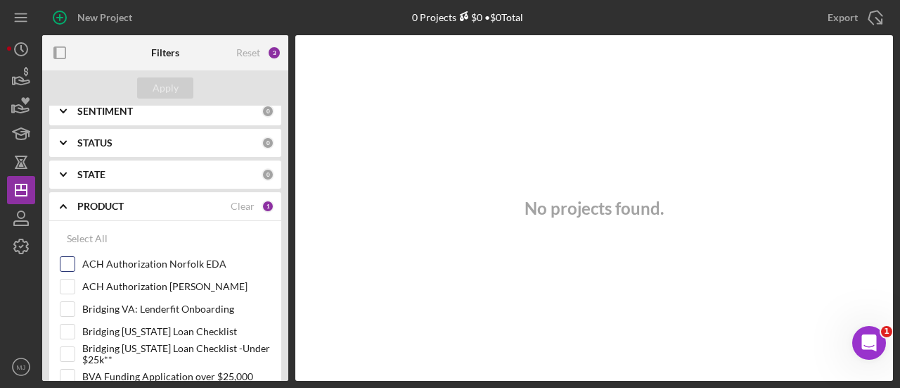
scroll to position [589, 0]
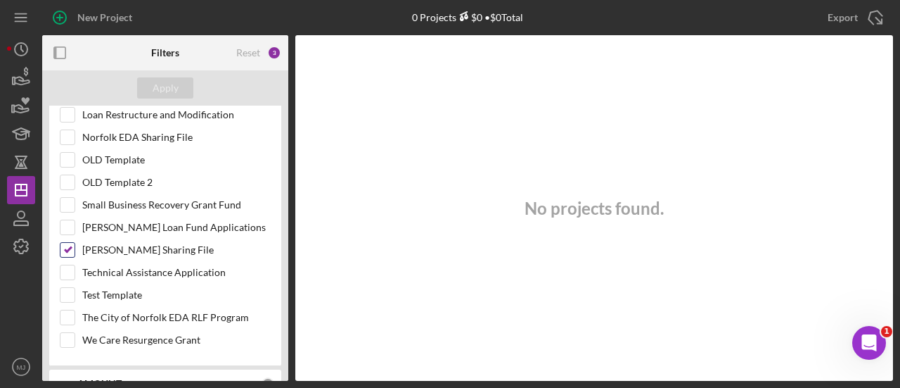
click at [69, 243] on input "[PERSON_NAME] Sharing File" at bounding box center [67, 250] width 14 height 14
checkbox input "false"
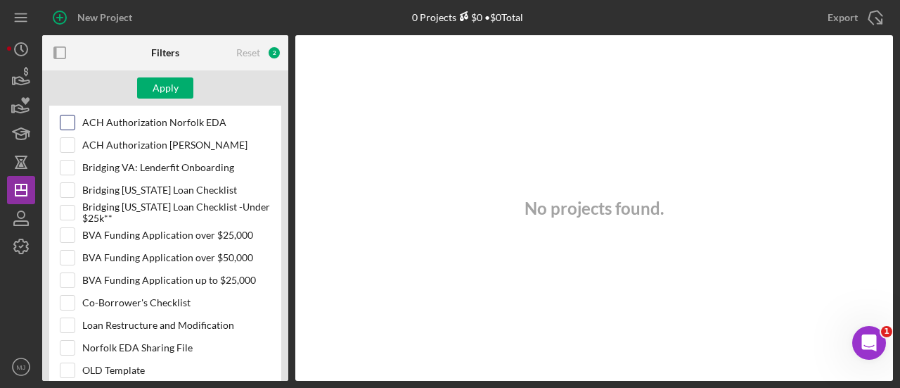
scroll to position [378, 0]
click at [166, 85] on div "Apply" at bounding box center [166, 87] width 26 height 21
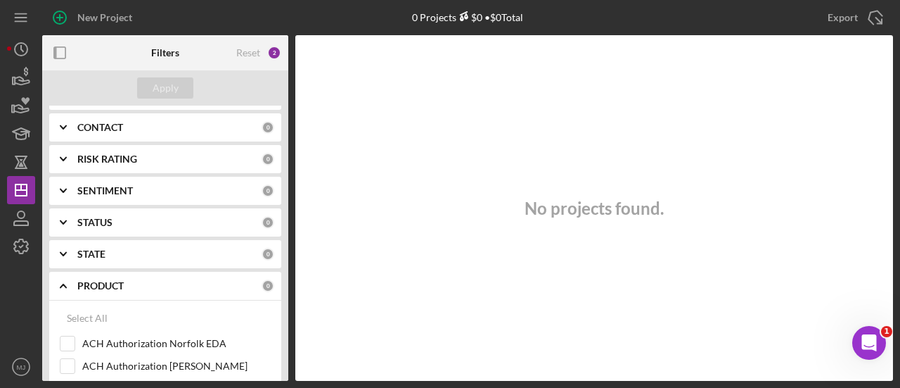
scroll to position [96, 0]
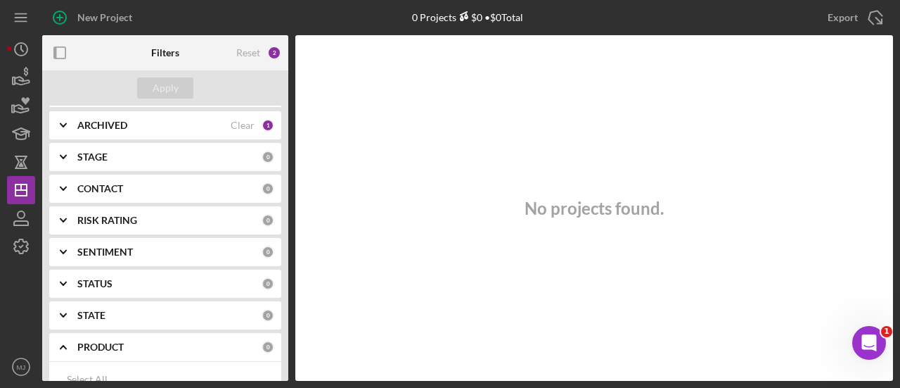
click at [179, 122] on div "ARCHIVED" at bounding box center [153, 125] width 153 height 11
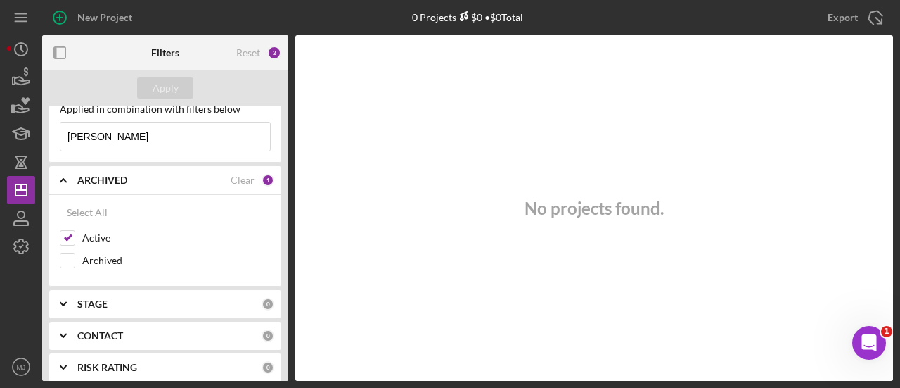
scroll to position [0, 0]
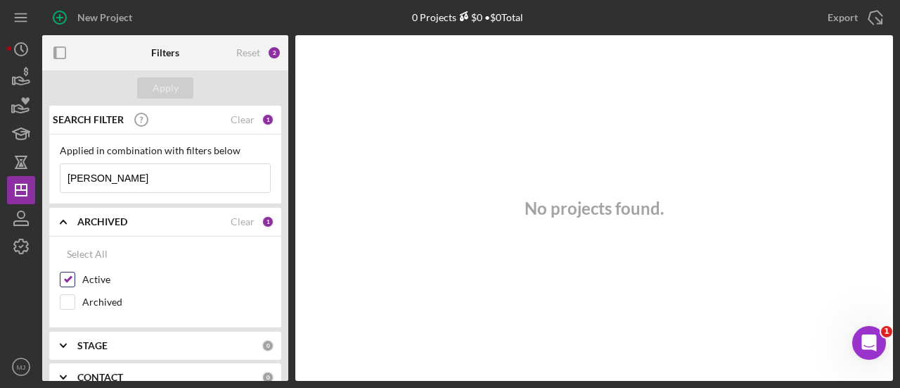
click at [73, 274] on input "Active" at bounding box center [67, 279] width 14 height 14
checkbox input "false"
click at [143, 176] on input "[PERSON_NAME]" at bounding box center [165, 178] width 210 height 28
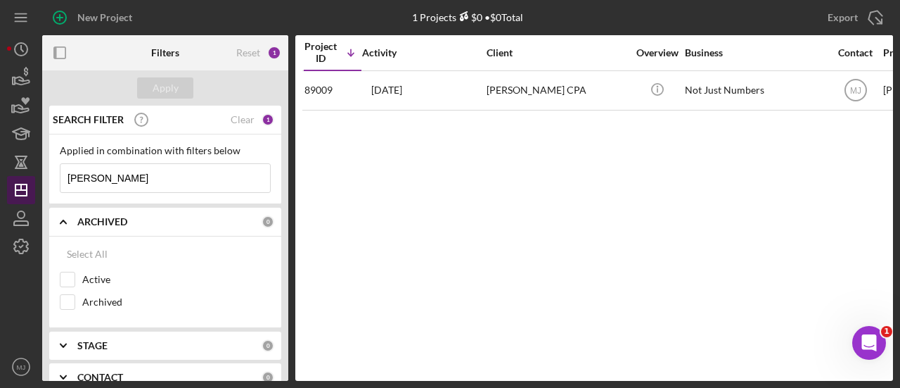
drag, startPoint x: 125, startPoint y: 177, endPoint x: 15, endPoint y: 185, distance: 110.7
click at [15, 185] on div "New Project 1 Projects $0 • $0 Total [PERSON_NAME] Export Icon/Export Filters R…" at bounding box center [450, 190] width 886 height 381
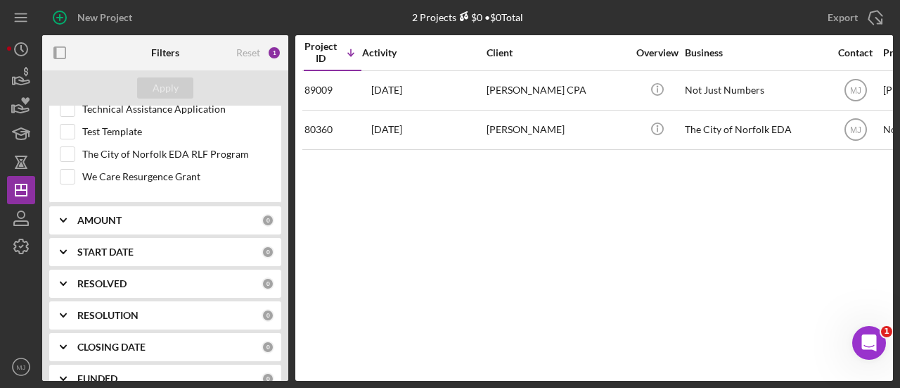
scroll to position [886, 0]
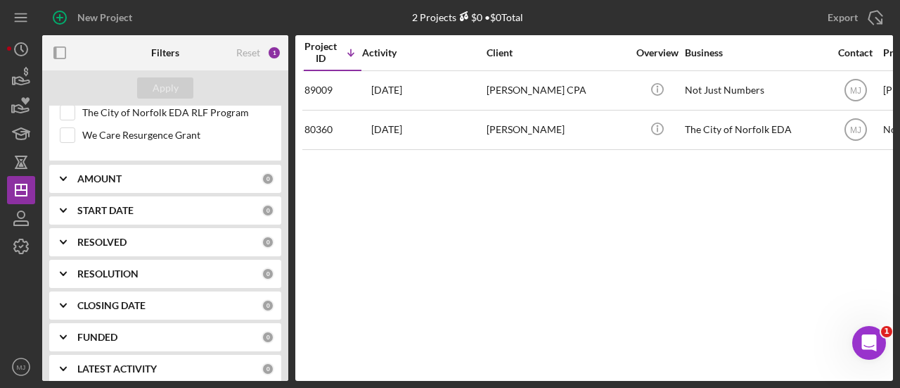
type input "eda"
click at [137, 274] on div "RESOLUTION 0" at bounding box center [175, 274] width 197 height 28
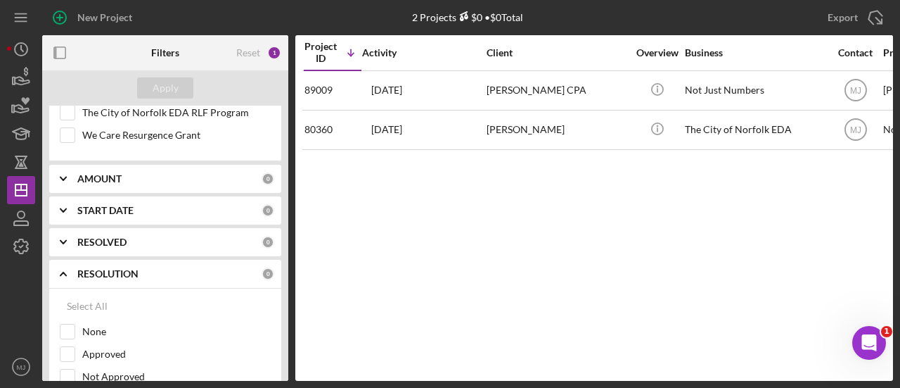
click at [137, 274] on div "RESOLUTION 0" at bounding box center [175, 274] width 197 height 28
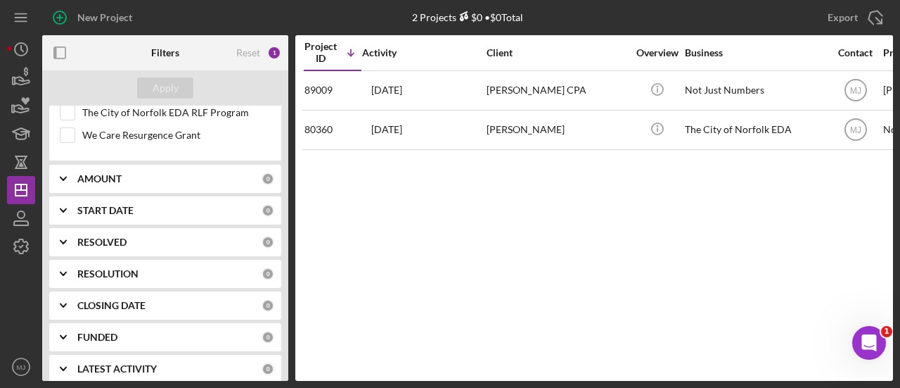
click at [133, 238] on div "RESOLVED 0" at bounding box center [175, 242] width 197 height 28
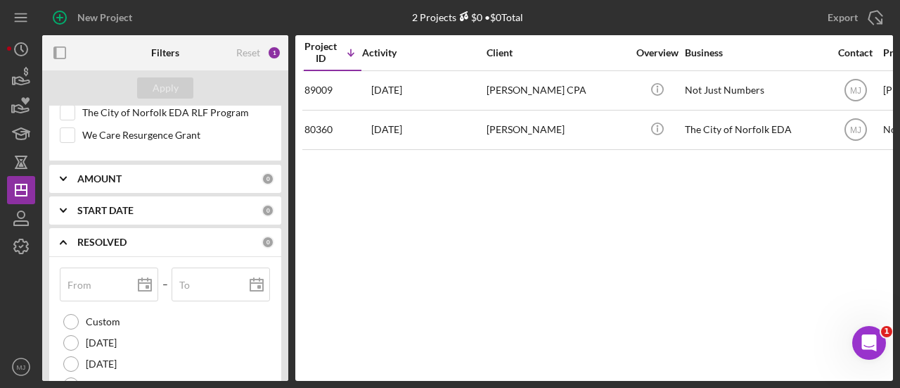
click at [133, 238] on div "RESOLVED 0" at bounding box center [175, 242] width 197 height 28
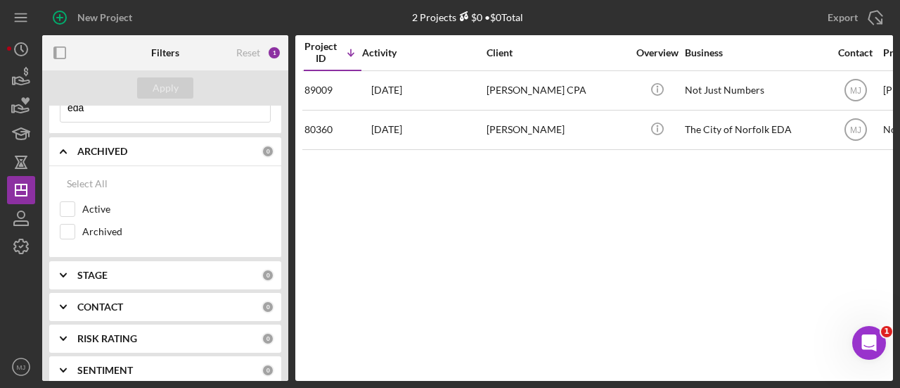
scroll to position [0, 0]
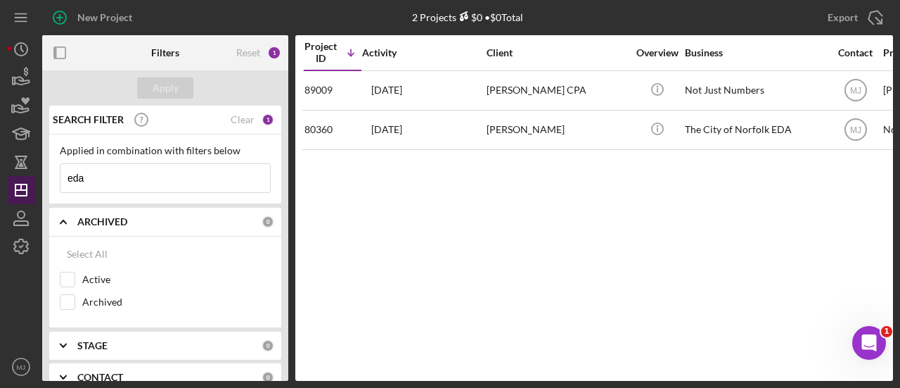
drag, startPoint x: 111, startPoint y: 180, endPoint x: 10, endPoint y: 184, distance: 101.3
click at [10, 184] on div "New Project 2 Projects $0 • $0 Total [PERSON_NAME] Export Icon/Export Filters R…" at bounding box center [450, 190] width 886 height 381
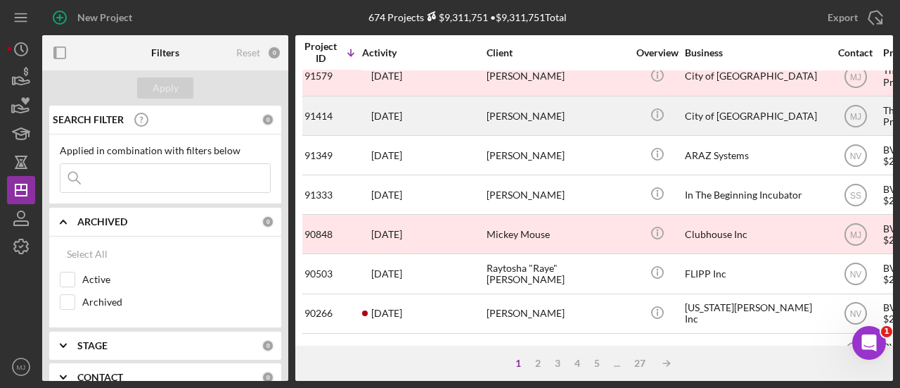
scroll to position [281, 0]
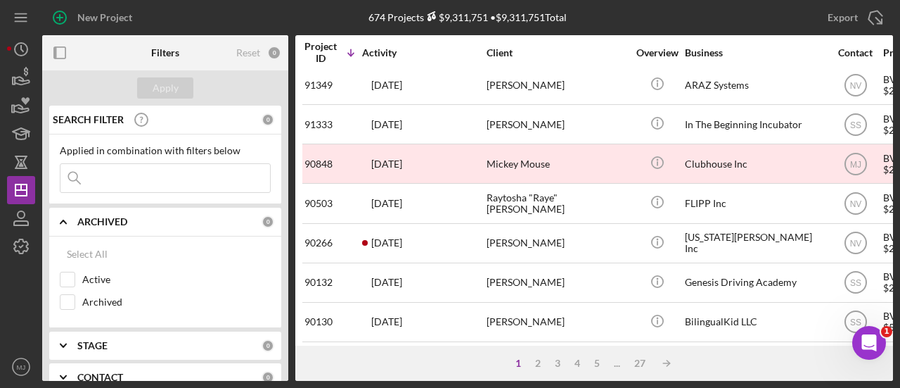
click at [187, 170] on input at bounding box center [165, 178] width 210 height 28
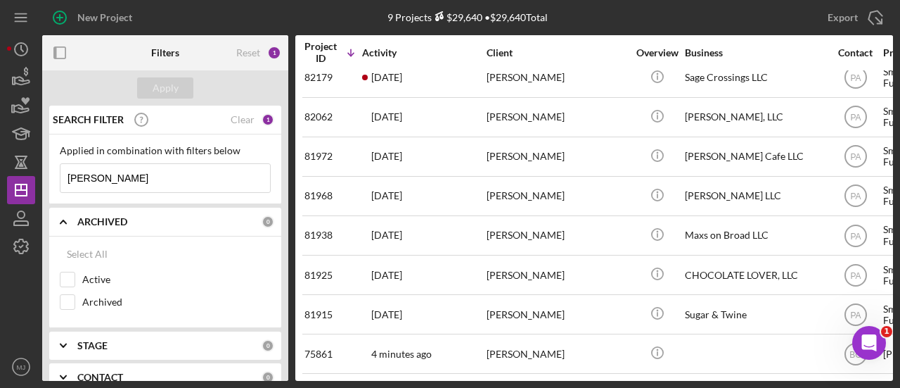
scroll to position [58, 0]
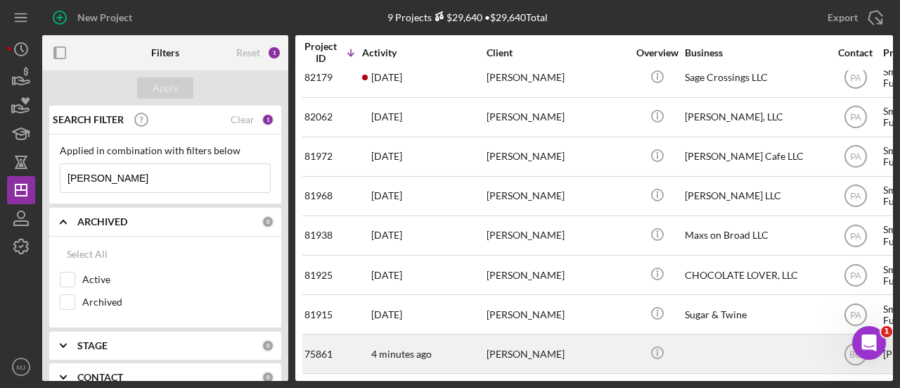
type input "[PERSON_NAME]"
click at [521, 342] on div "[PERSON_NAME]" at bounding box center [557, 353] width 141 height 37
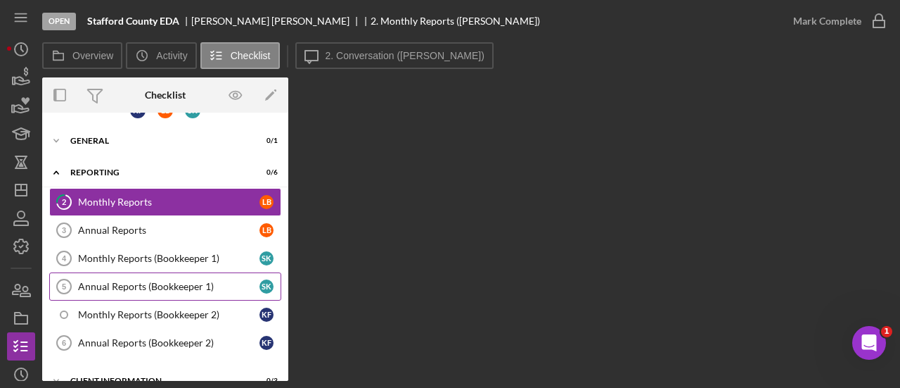
scroll to position [41, 0]
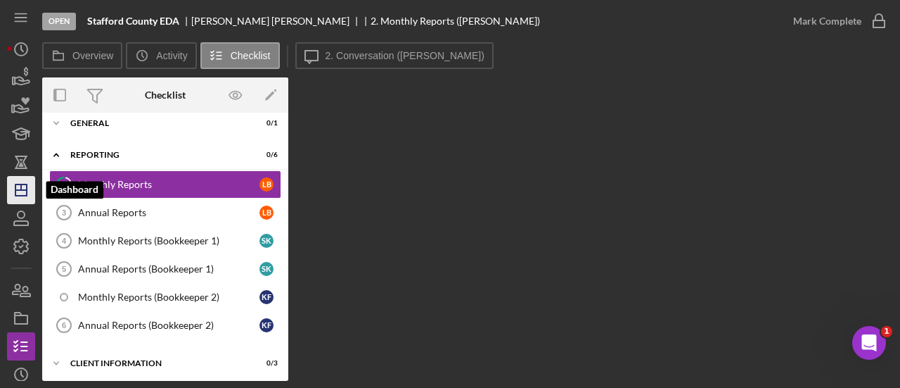
click at [22, 182] on icon "Icon/Dashboard" at bounding box center [21, 189] width 35 height 35
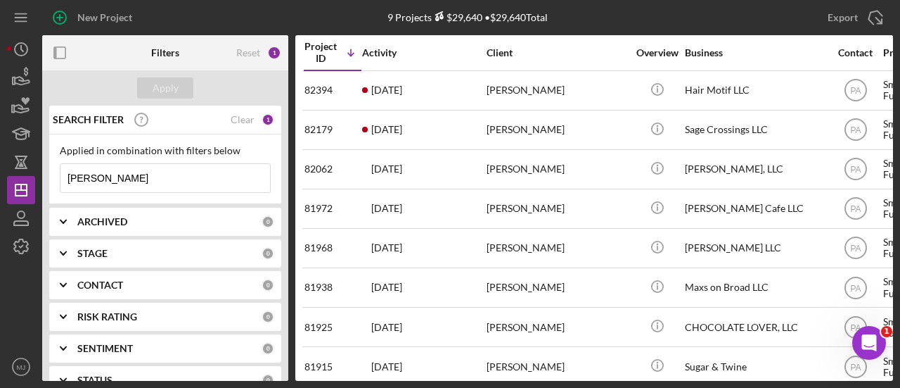
click at [98, 161] on div "Applied in combination with filters below liz Icon/Menu Close" at bounding box center [165, 169] width 211 height 48
click at [103, 179] on input "[PERSON_NAME]" at bounding box center [165, 178] width 210 height 28
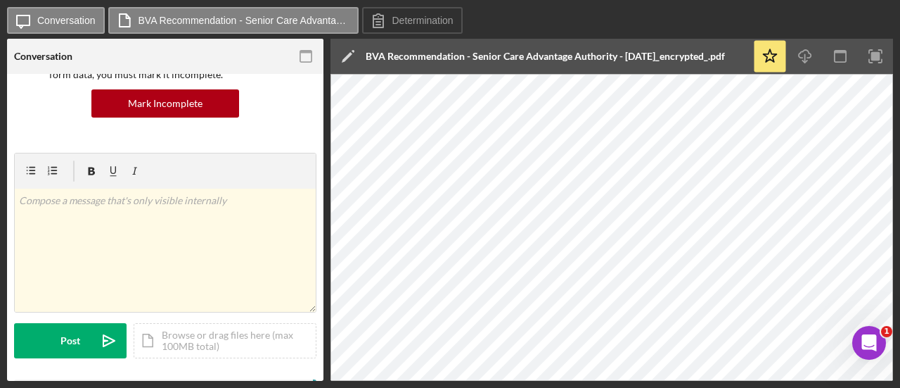
scroll to position [141, 0]
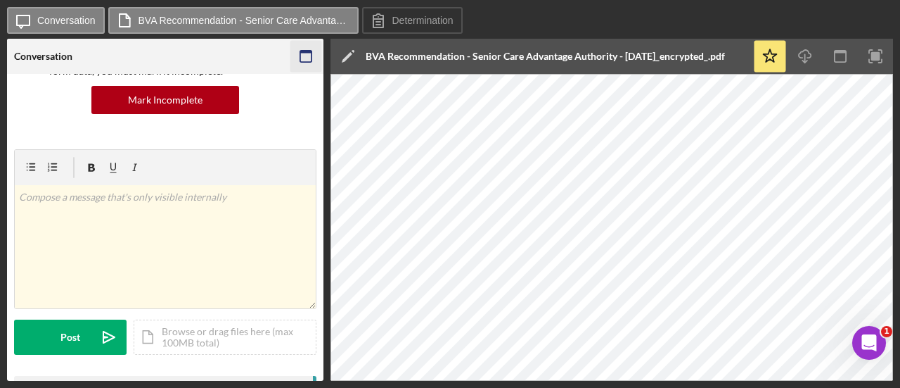
click at [304, 64] on icon "button" at bounding box center [307, 57] width 32 height 32
